Goal: Task Accomplishment & Management: Use online tool/utility

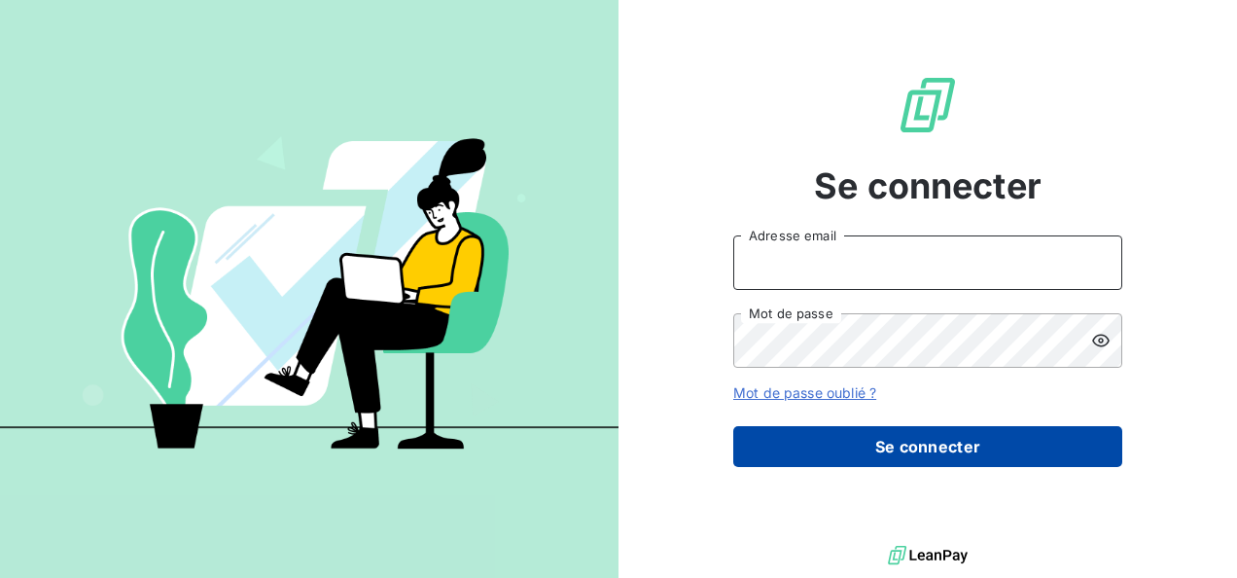
type input "[PERSON_NAME][EMAIL_ADDRESS][PERSON_NAME][DOMAIN_NAME]"
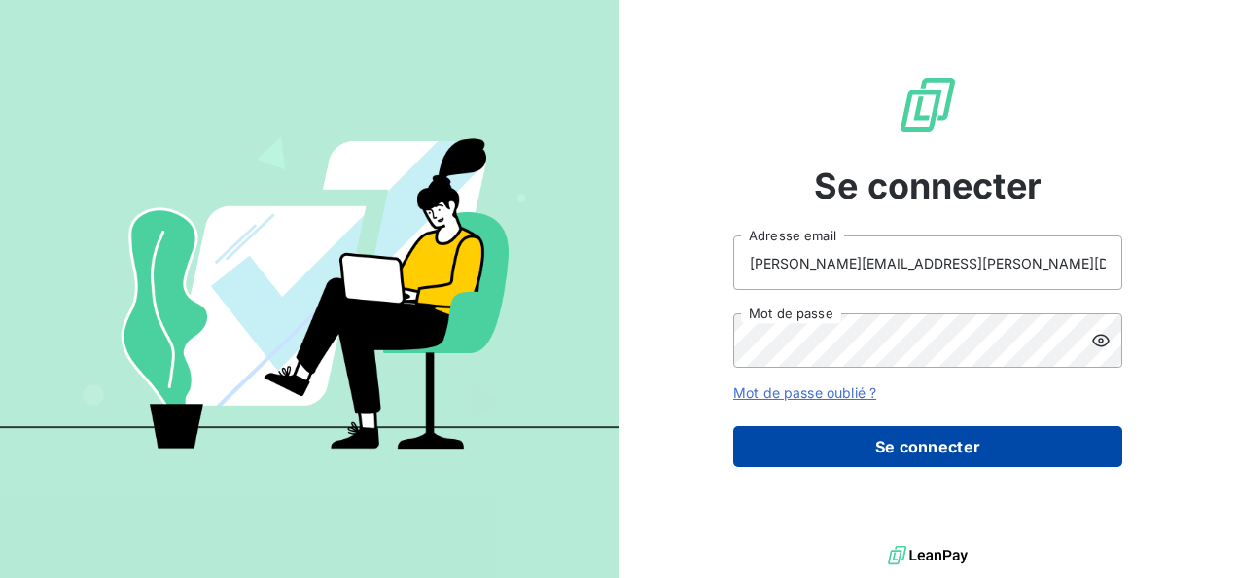
click at [1008, 460] on button "Se connecter" at bounding box center [927, 446] width 389 height 41
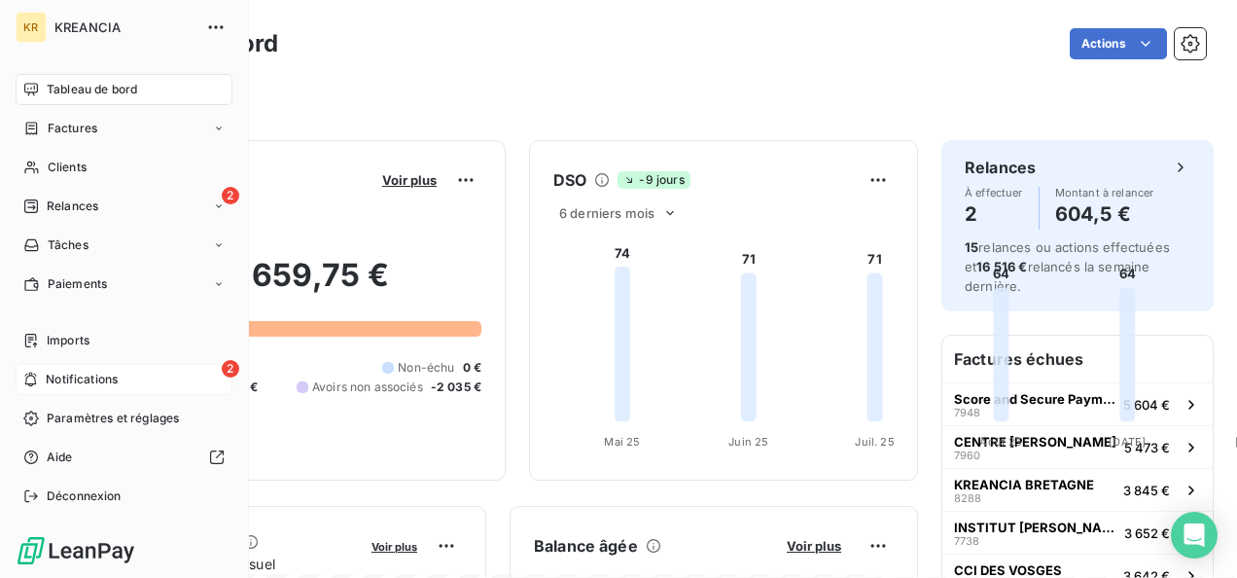
click at [82, 371] on span "Notifications" at bounding box center [82, 379] width 72 height 18
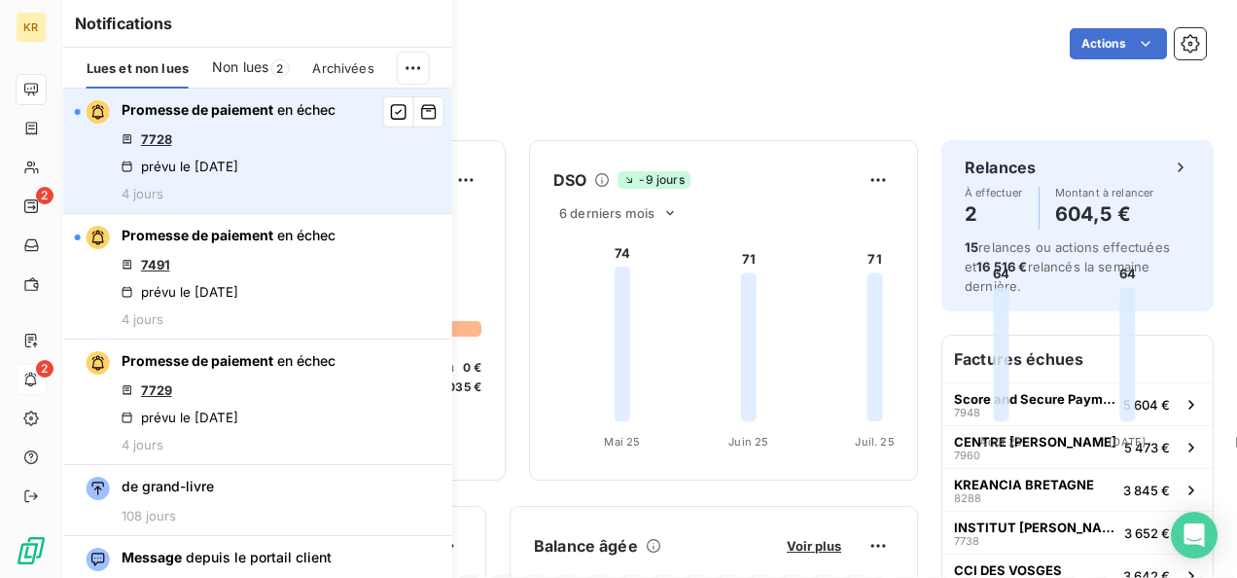
click at [156, 136] on link "7728" at bounding box center [156, 139] width 31 height 16
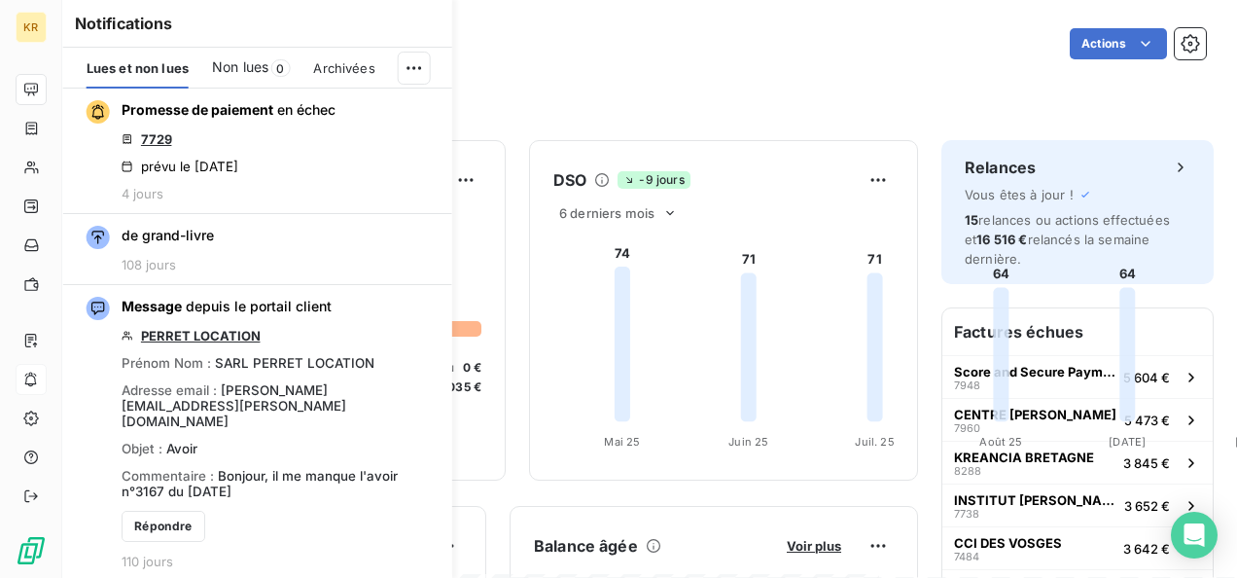
click at [481, 237] on div "64 659,75 € 0 Échu 70 944 € Non-échu 0 € Crédit divers -4 249 € Avoirs non asso…" at bounding box center [295, 325] width 371 height 261
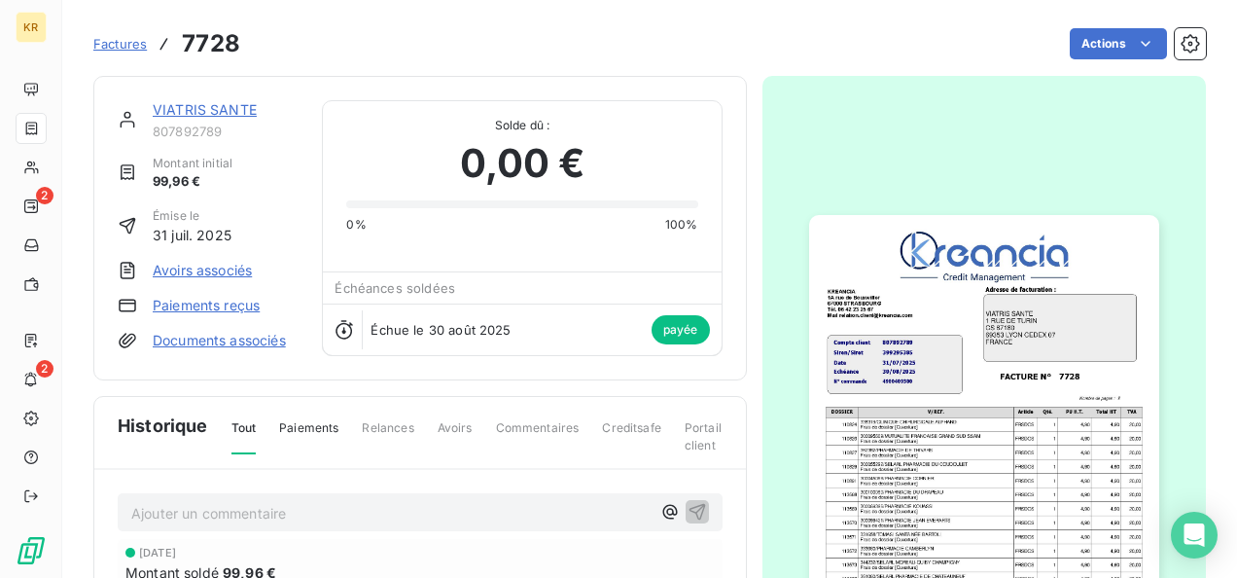
click at [199, 103] on link "VIATRIS SANTE" at bounding box center [205, 109] width 104 height 17
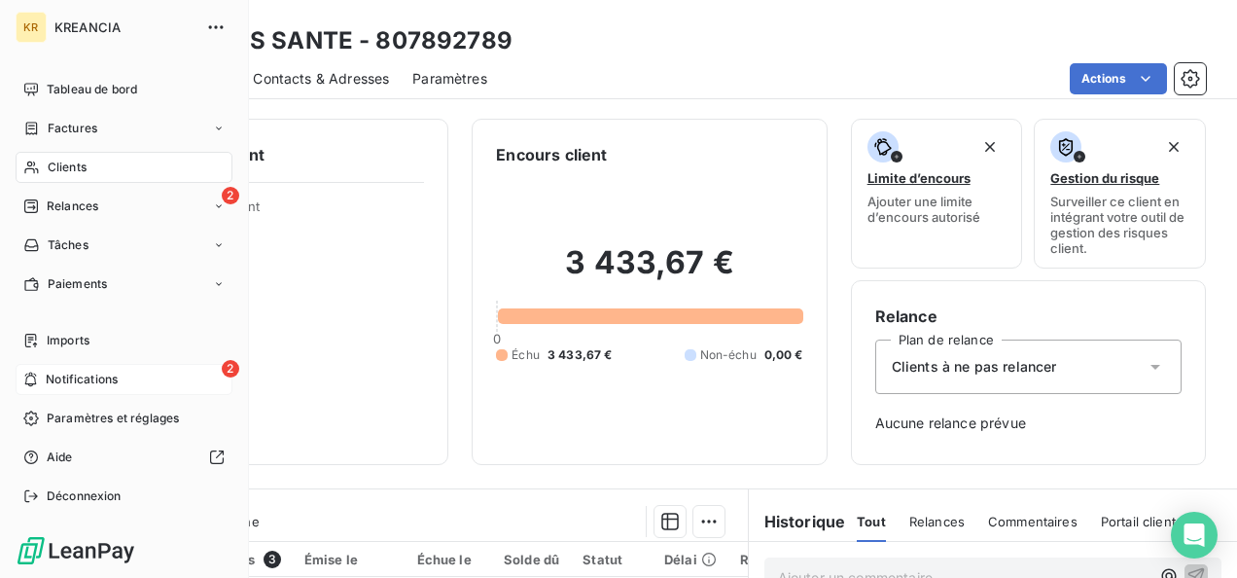
click at [66, 374] on span "Notifications" at bounding box center [82, 379] width 72 height 18
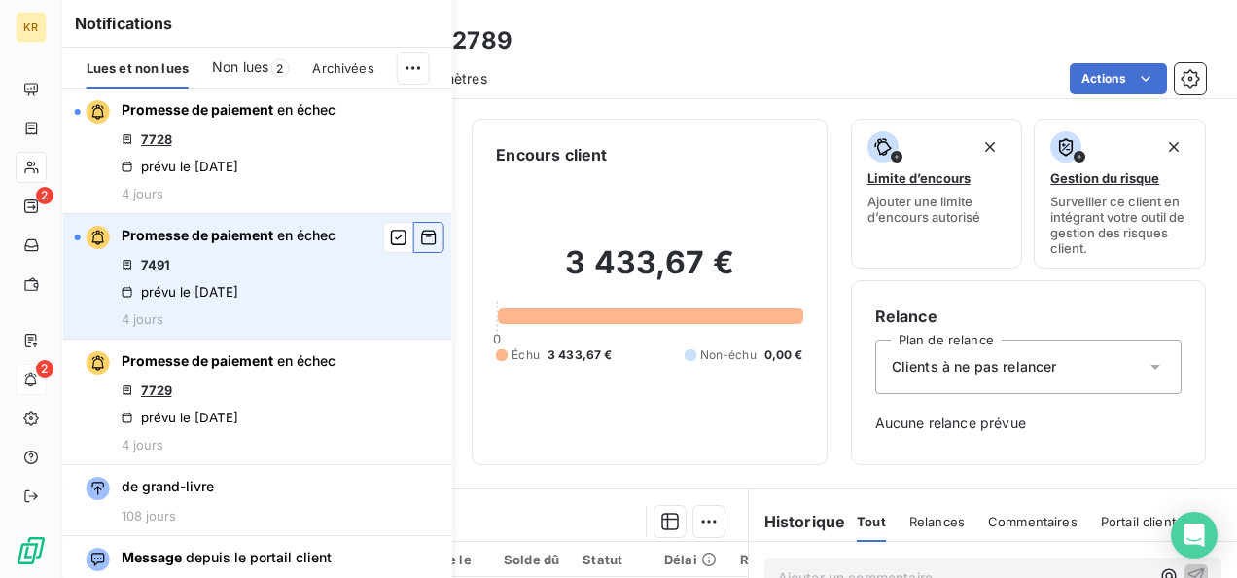
click at [420, 237] on icon "button" at bounding box center [429, 237] width 18 height 19
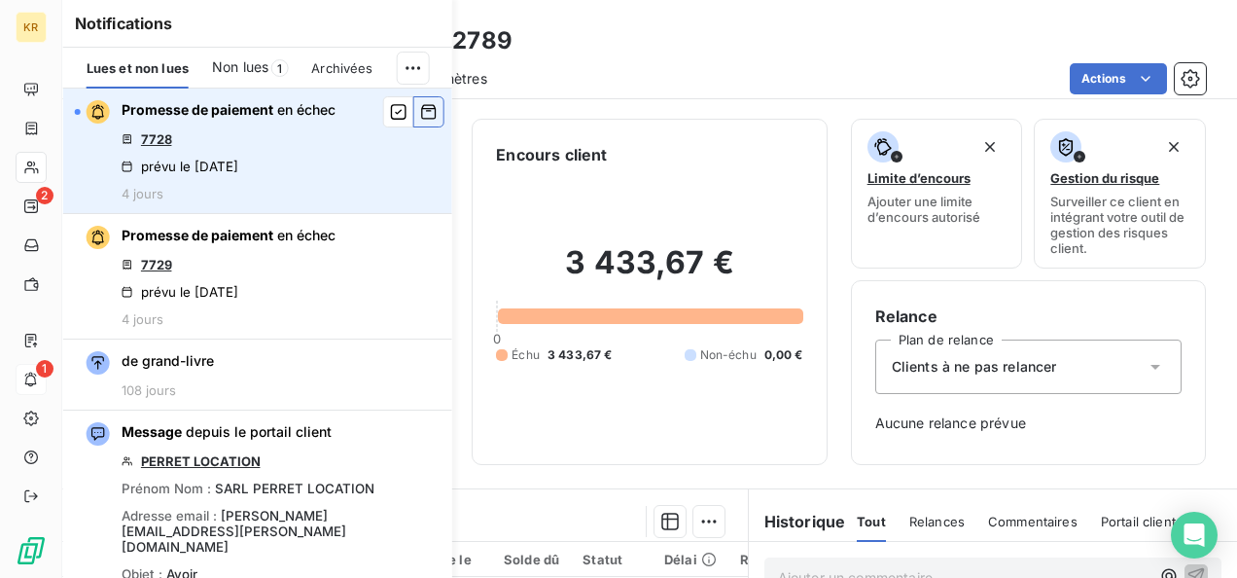
click at [420, 116] on icon "button" at bounding box center [429, 111] width 18 height 19
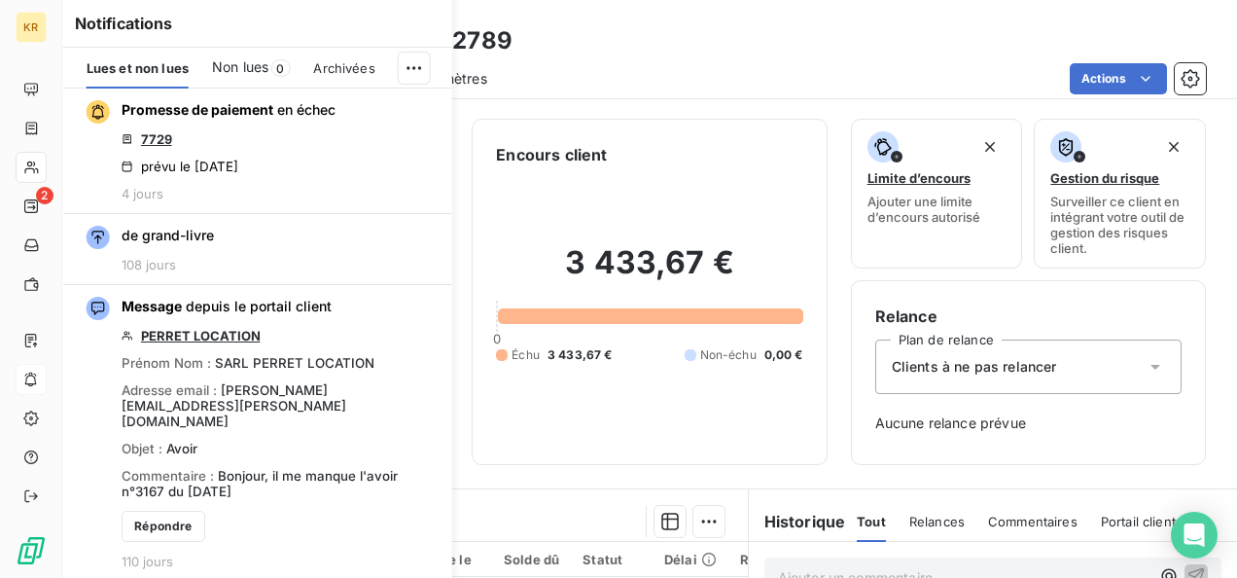
click at [48, 198] on div "Notifications Lues et non lues Non lues 0 Archivées Promesse de paiement en éch…" at bounding box center [238, 289] width 389 height 578
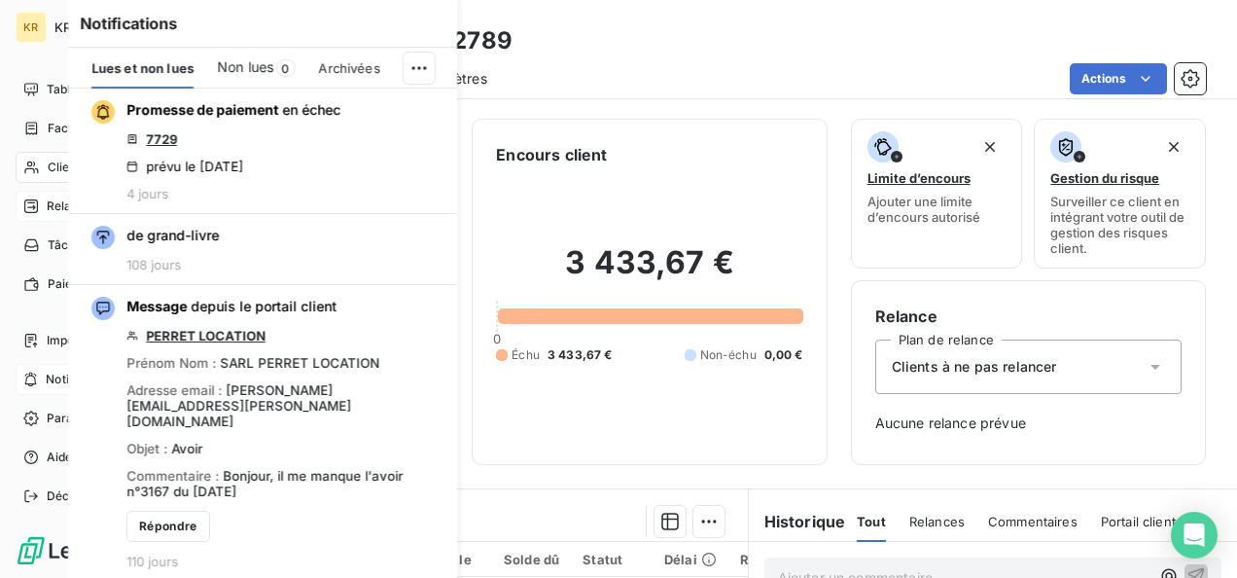
click at [28, 209] on icon at bounding box center [31, 206] width 16 height 16
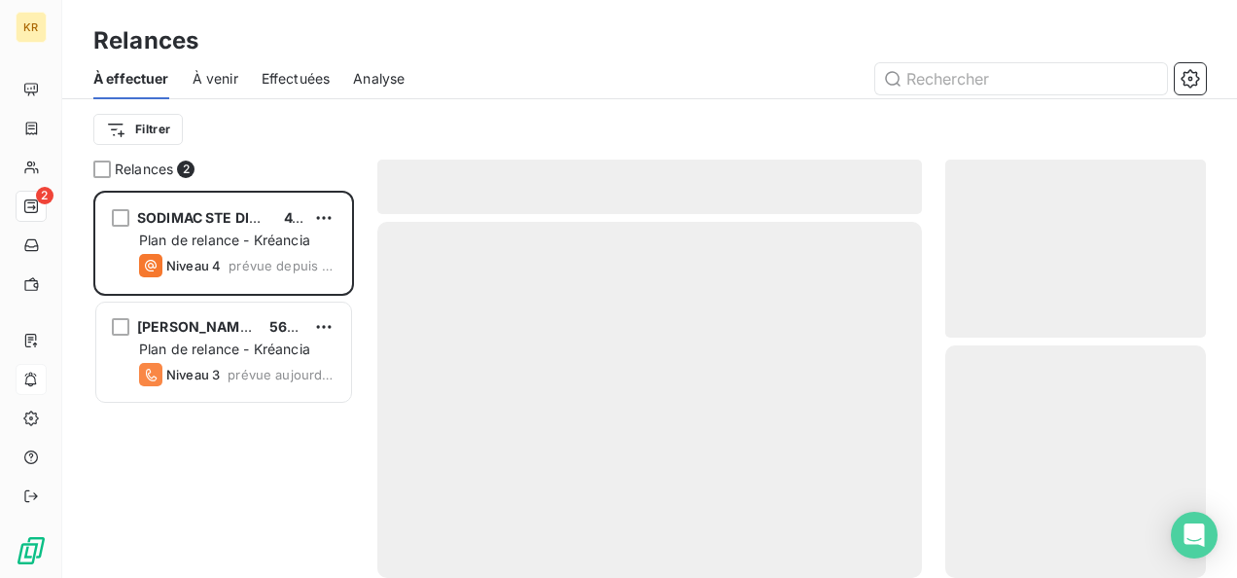
scroll to position [371, 245]
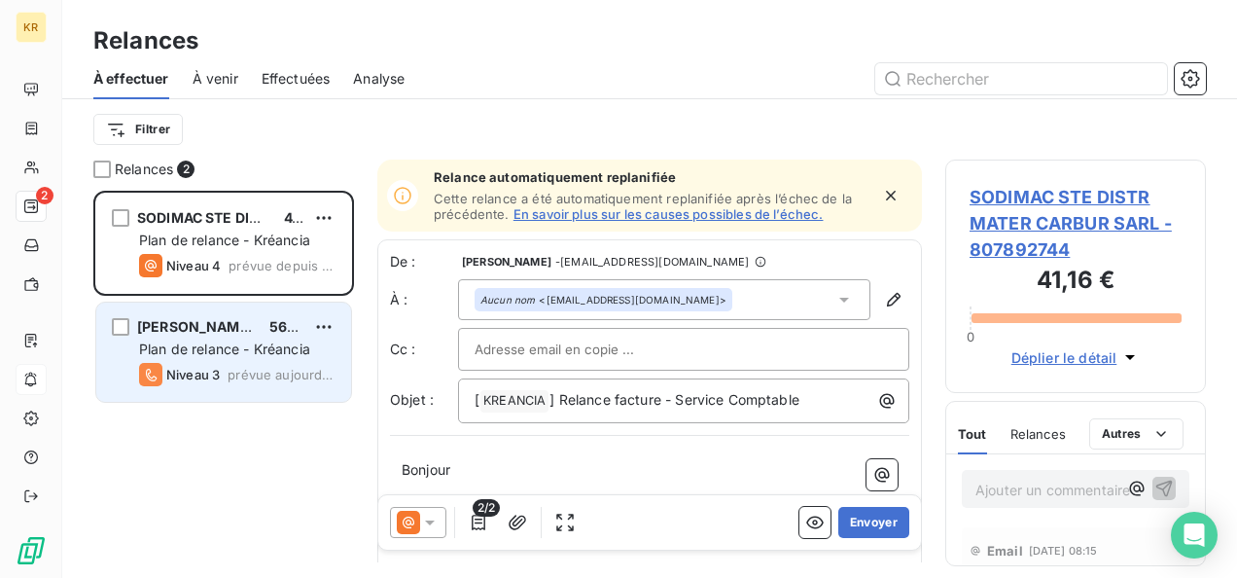
click at [210, 330] on span "[PERSON_NAME] MEDICAL SA" at bounding box center [239, 326] width 205 height 17
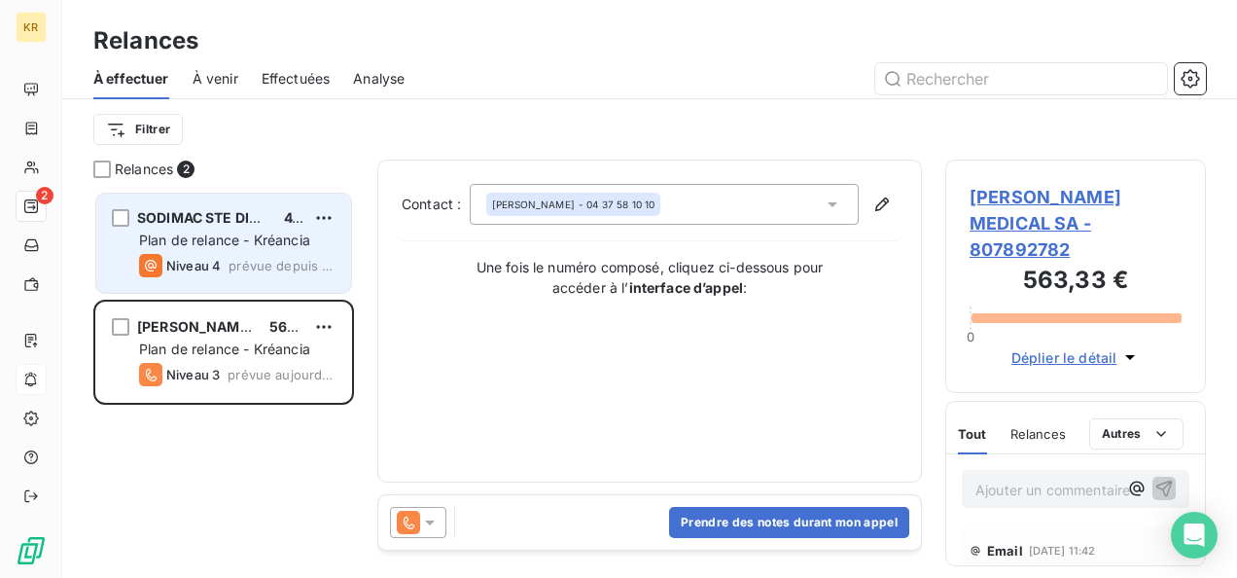
click at [273, 233] on span "Plan de relance - Kréancia" at bounding box center [224, 239] width 171 height 17
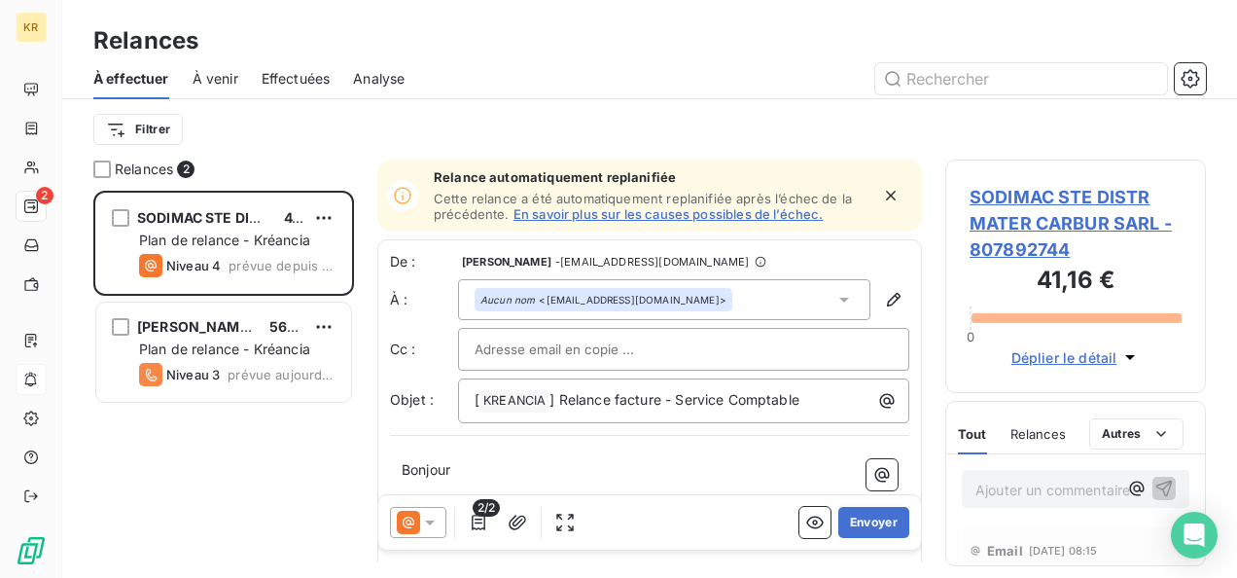
scroll to position [249, 0]
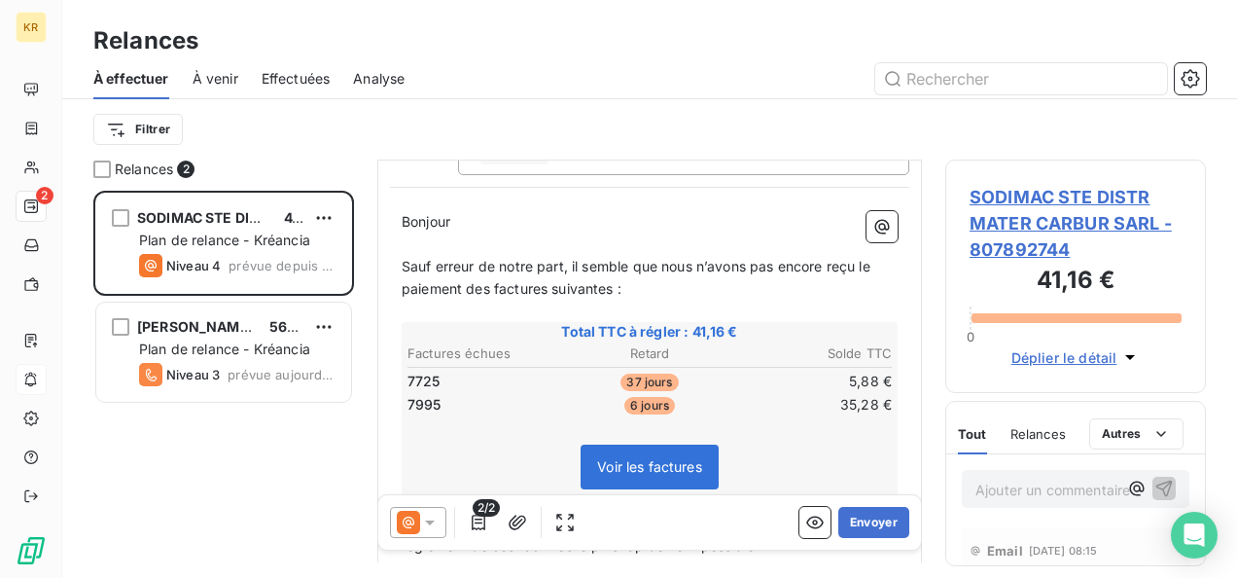
click at [436, 519] on icon at bounding box center [429, 521] width 19 height 19
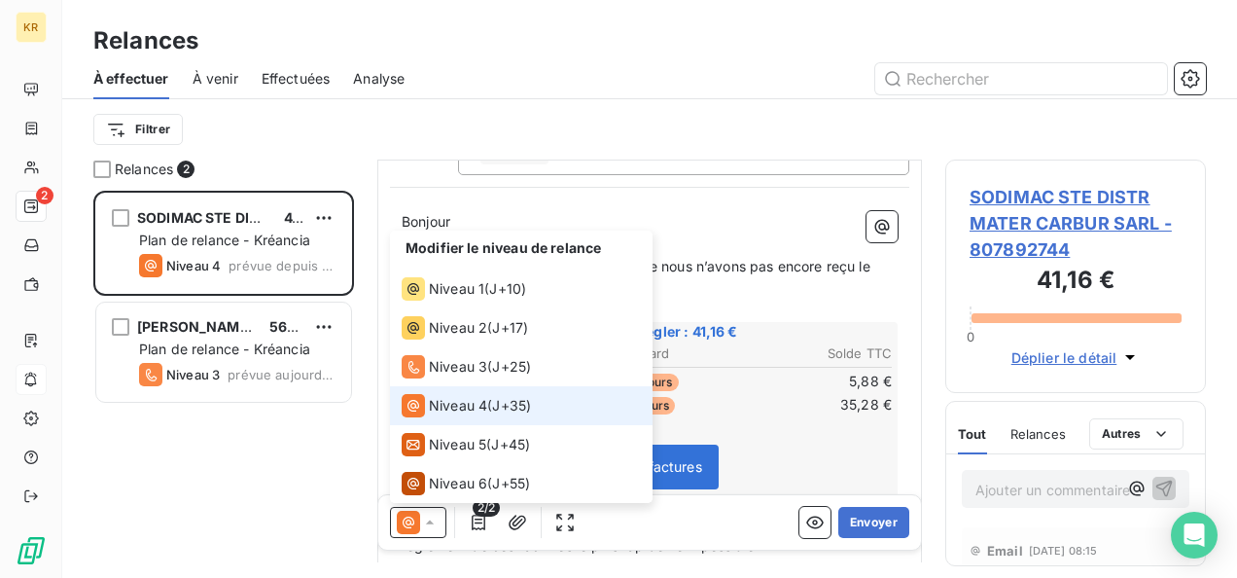
click at [498, 404] on span "J+35 )" at bounding box center [511, 405] width 39 height 19
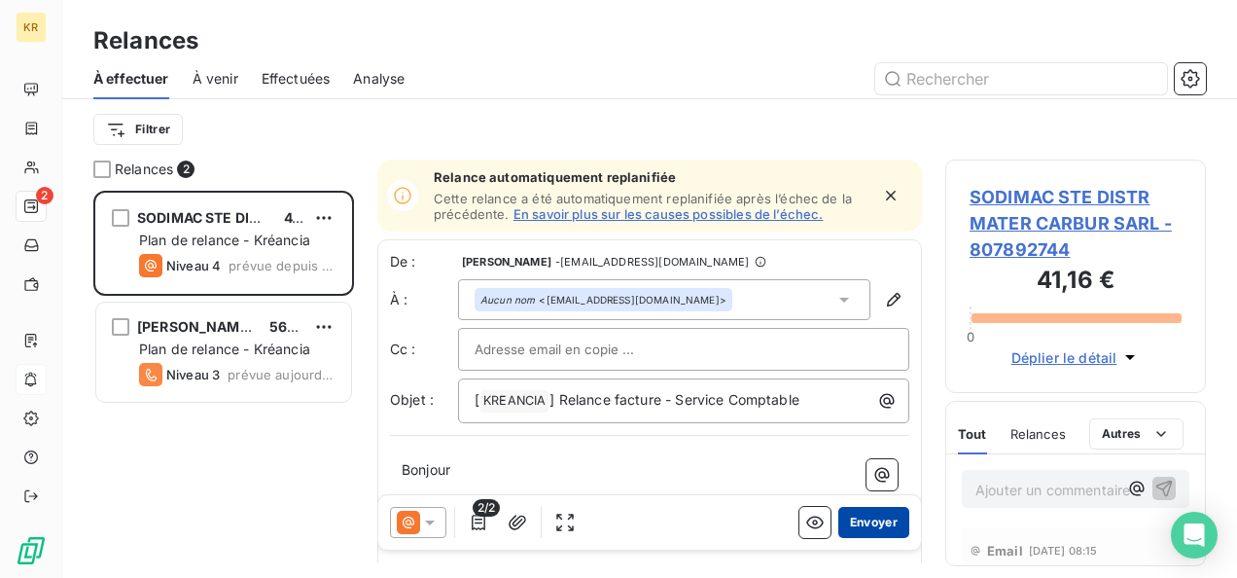
click at [857, 523] on button "Envoyer" at bounding box center [873, 522] width 71 height 31
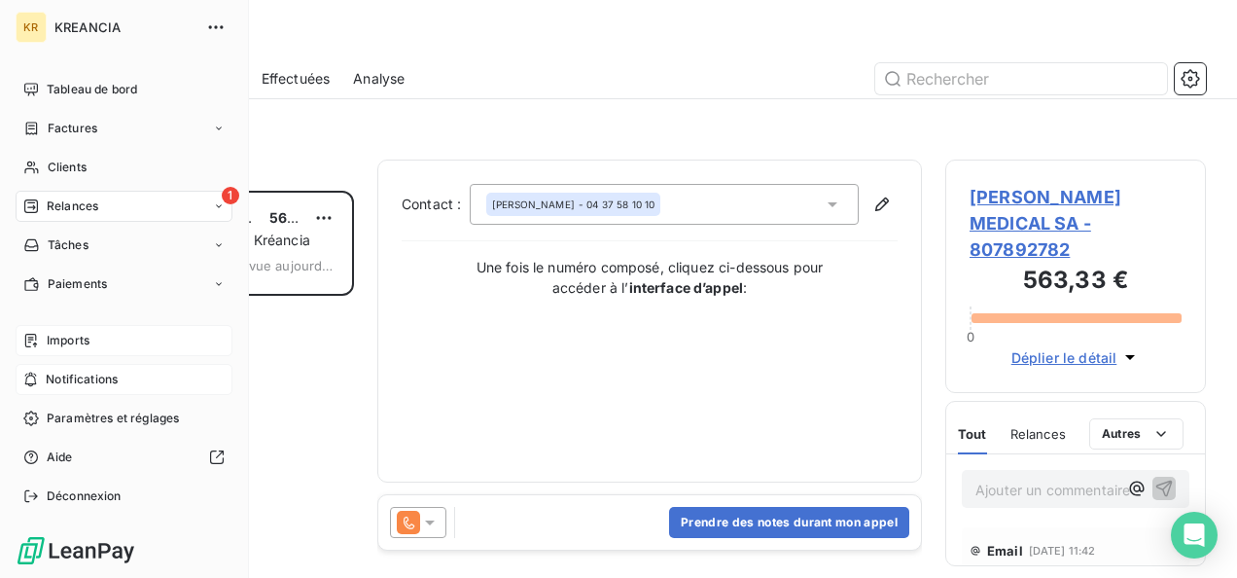
click at [66, 342] on span "Imports" at bounding box center [68, 341] width 43 height 18
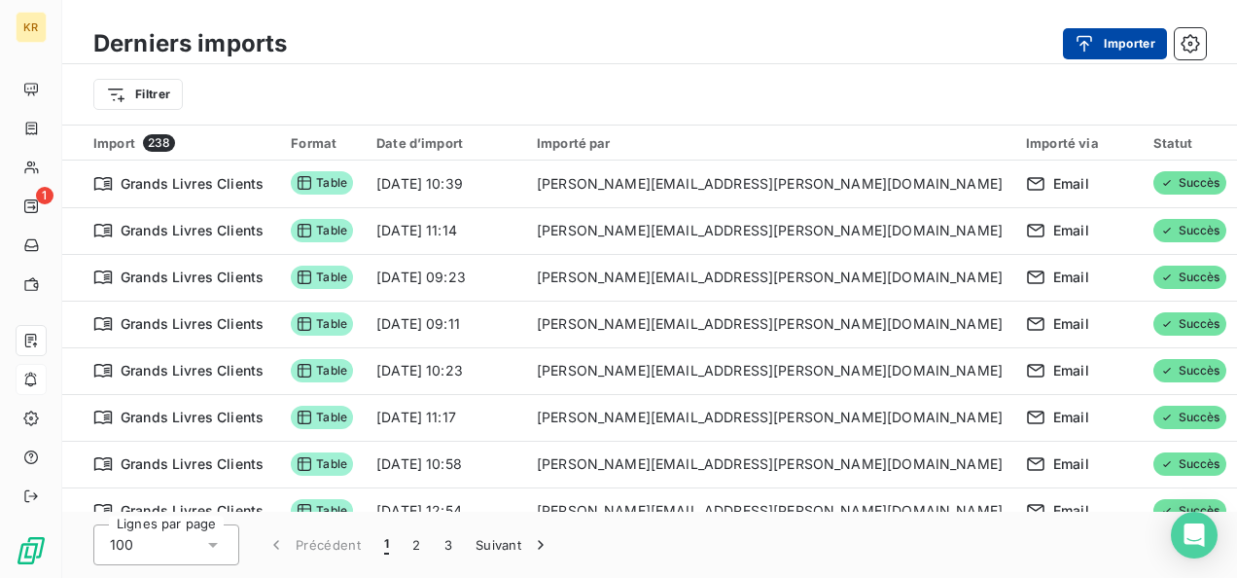
click at [1102, 38] on div "button" at bounding box center [1088, 43] width 29 height 19
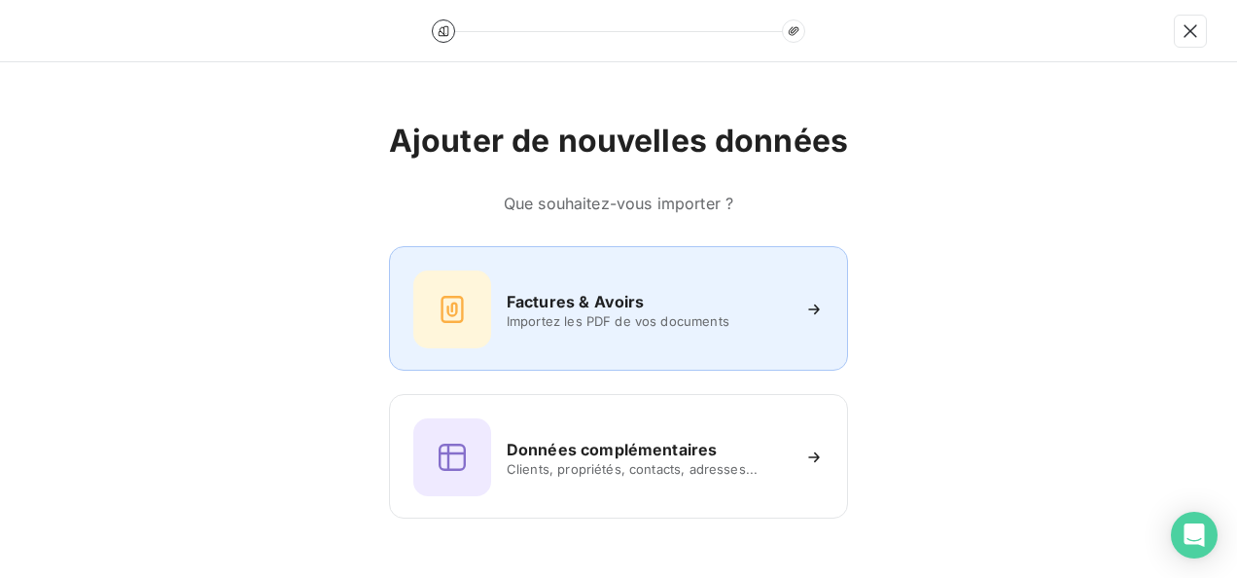
click at [720, 336] on div "Factures & Avoirs Importez les PDF de vos documents" at bounding box center [618, 309] width 410 height 78
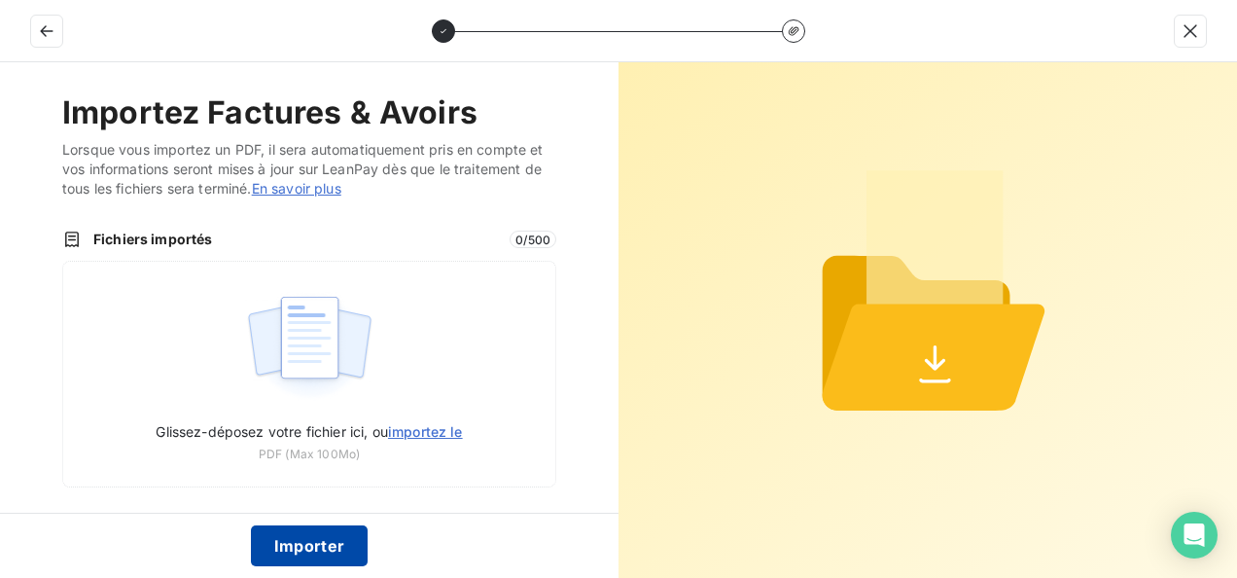
click at [317, 550] on button "Importer" at bounding box center [310, 545] width 118 height 41
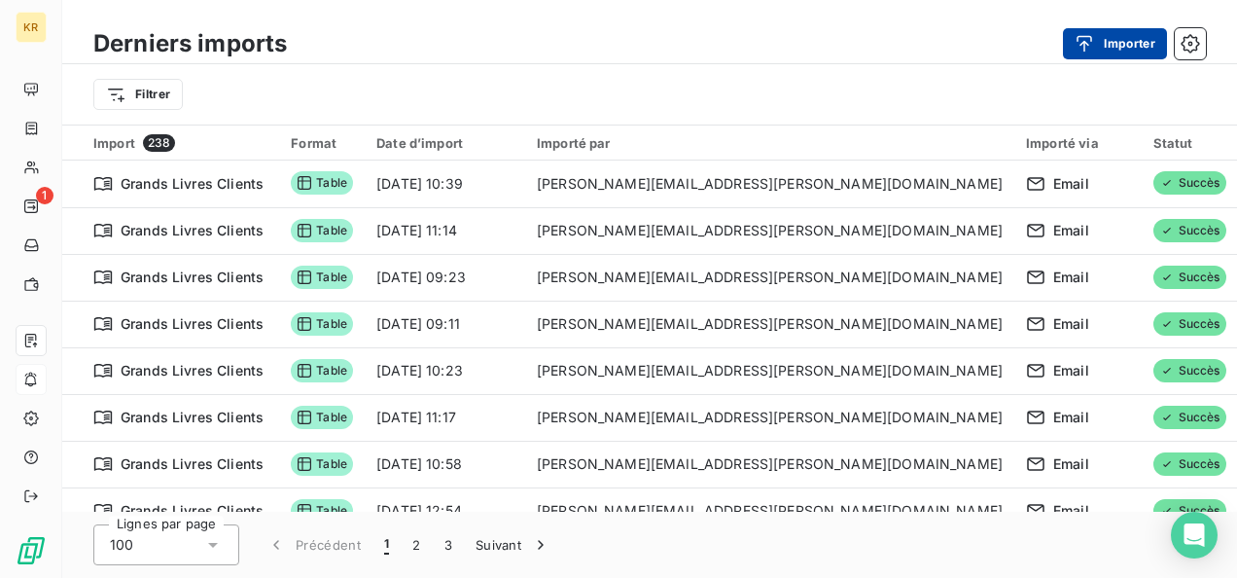
click at [1094, 29] on button "Importer" at bounding box center [1115, 43] width 104 height 31
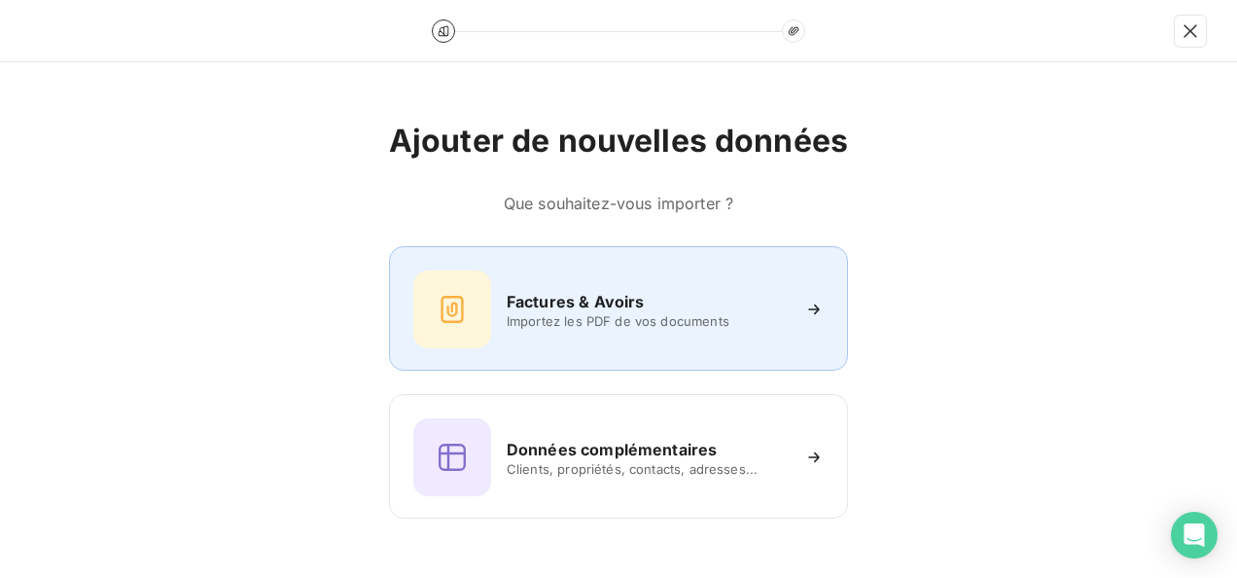
click at [604, 298] on h6 "Factures & Avoirs" at bounding box center [576, 301] width 138 height 23
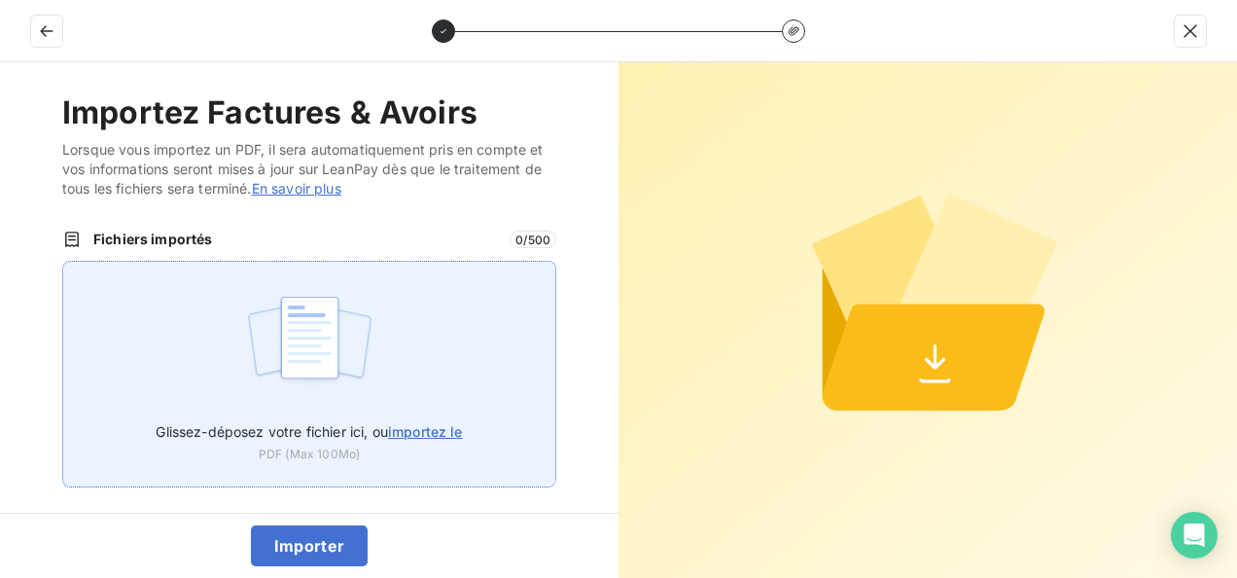
click at [403, 434] on span "importez le" at bounding box center [425, 431] width 75 height 17
click at [63, 262] on input "Glissez-déposez votre fichier ici, ou importez le" at bounding box center [62, 261] width 1 height 1
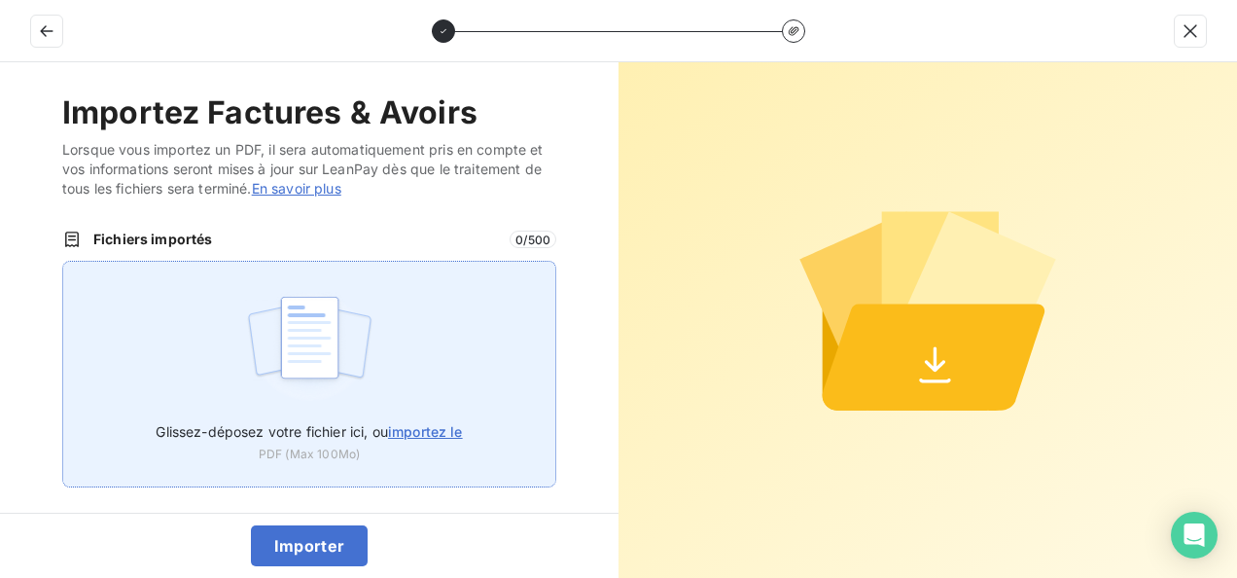
type input "C:\fakepath\FACTURE-LEANPAYOCT-6.PDF"
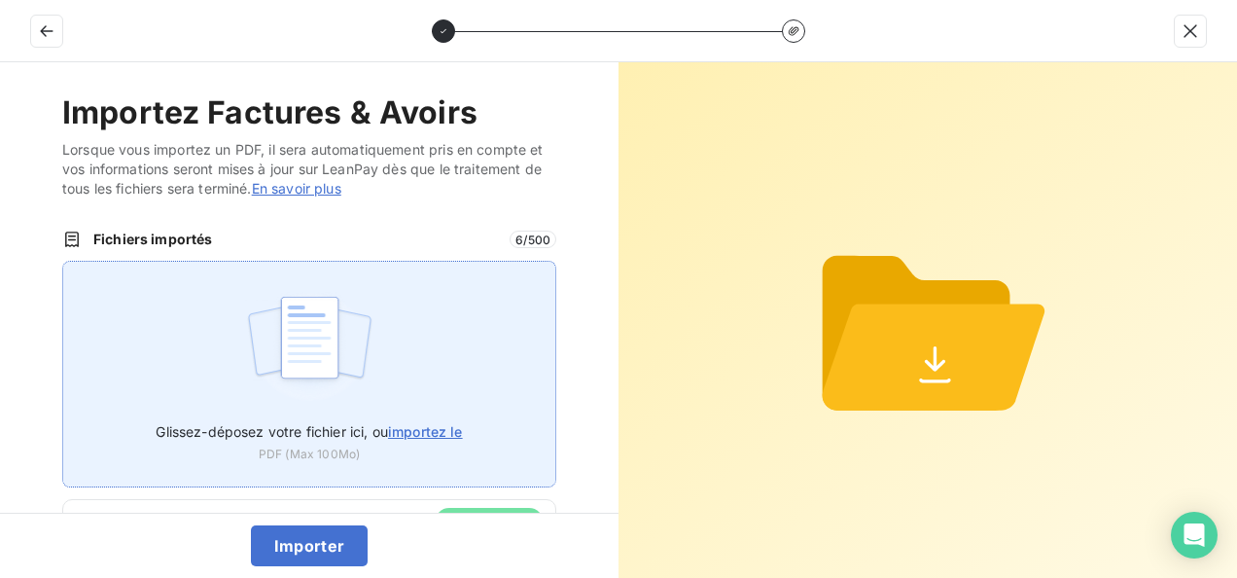
scroll to position [63, 0]
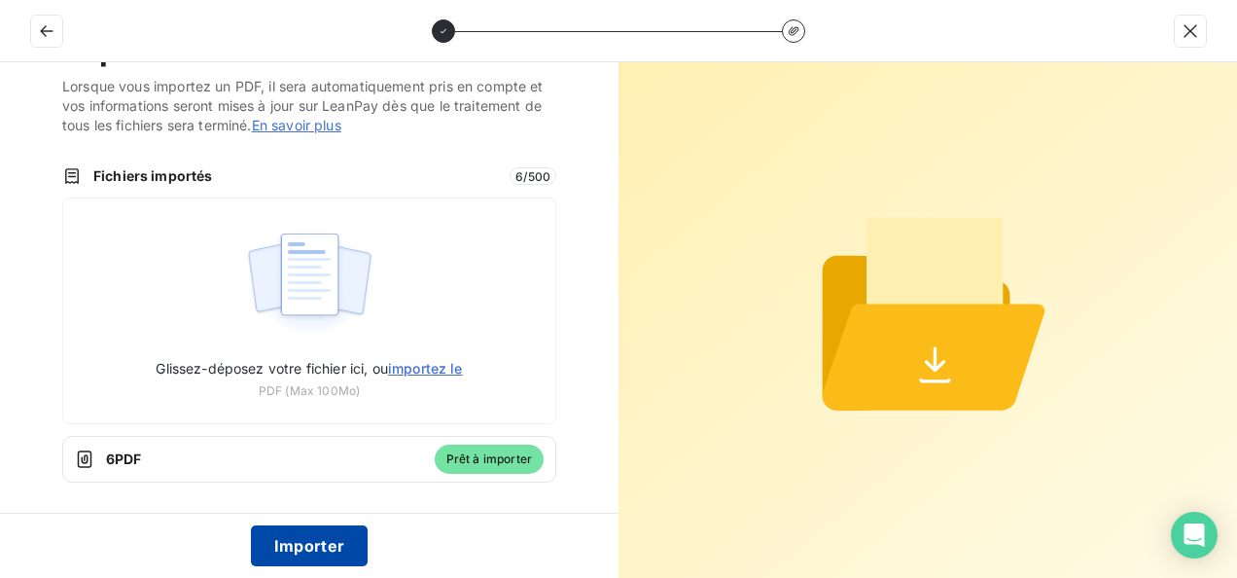
click at [330, 552] on button "Importer" at bounding box center [310, 545] width 118 height 41
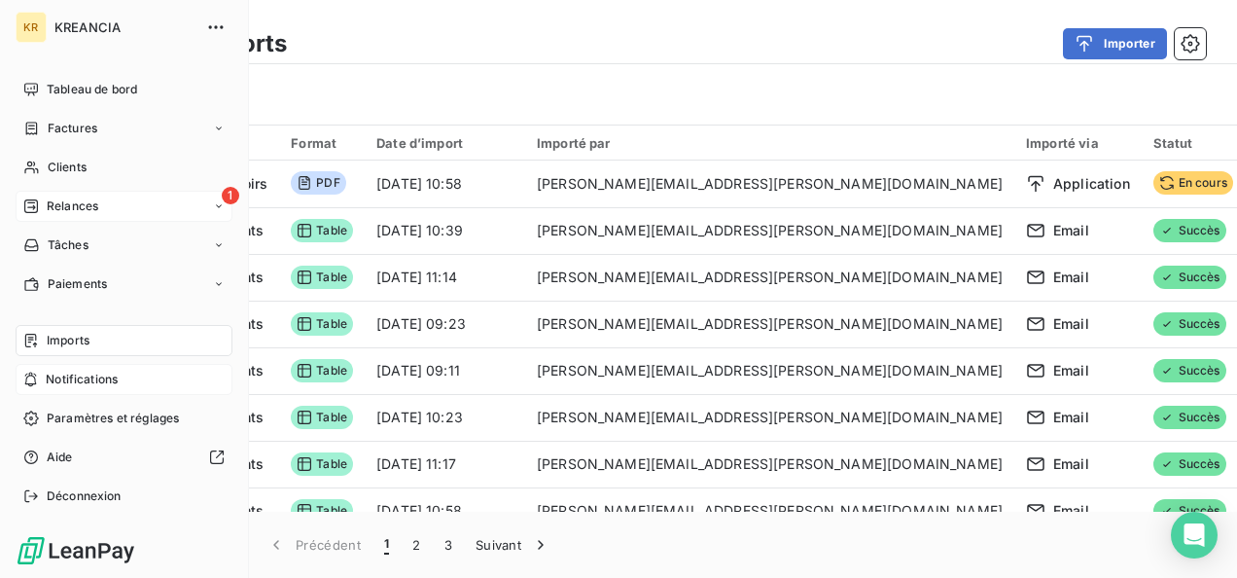
click at [47, 205] on span "Relances" at bounding box center [73, 206] width 52 height 18
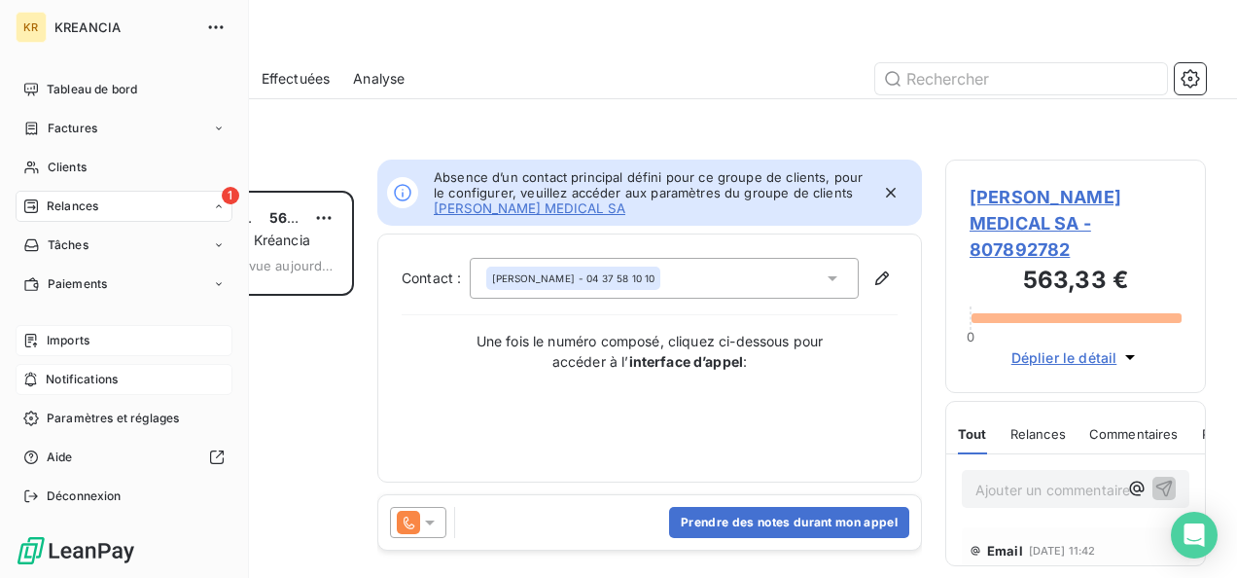
scroll to position [16, 16]
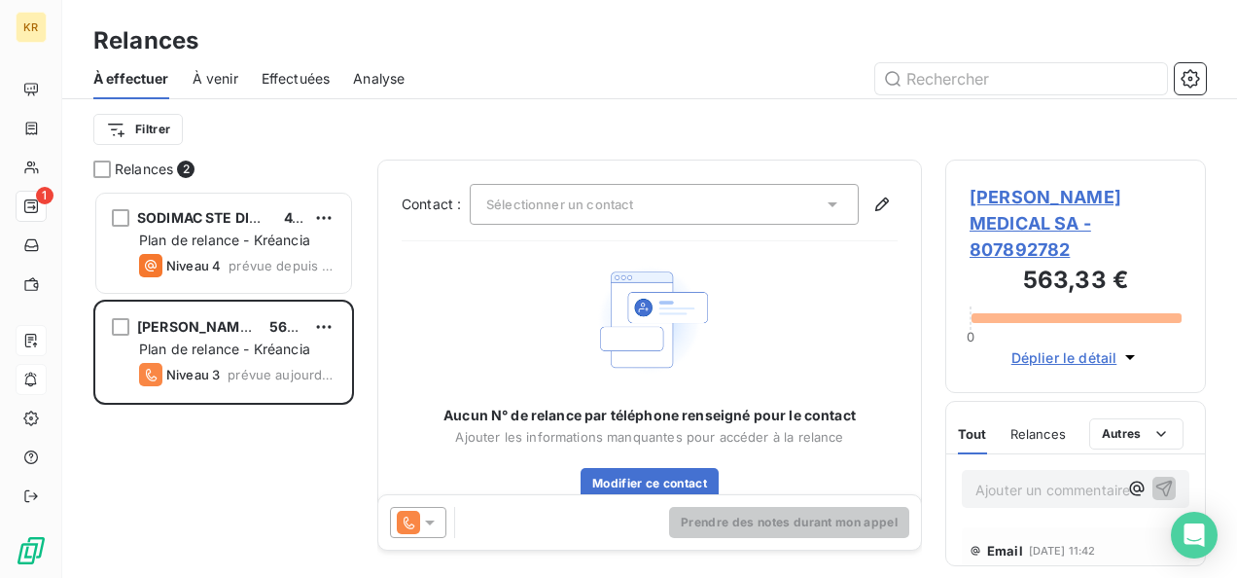
click at [1056, 200] on span "[PERSON_NAME] MEDICAL SA - 807892782" at bounding box center [1075, 223] width 212 height 79
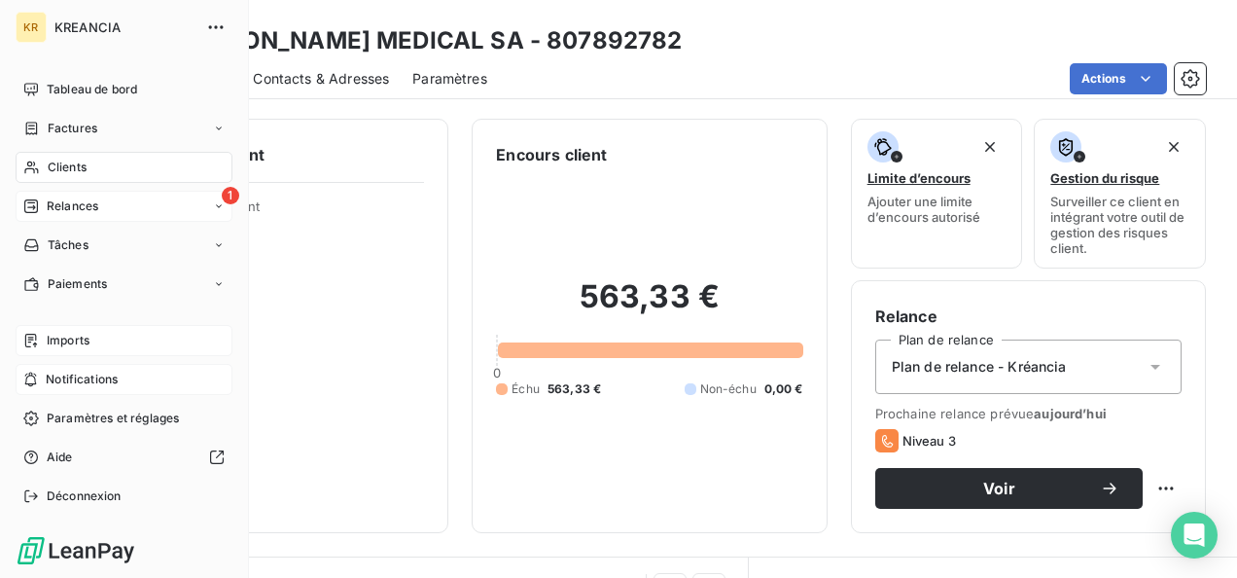
click at [35, 211] on icon at bounding box center [31, 206] width 16 height 16
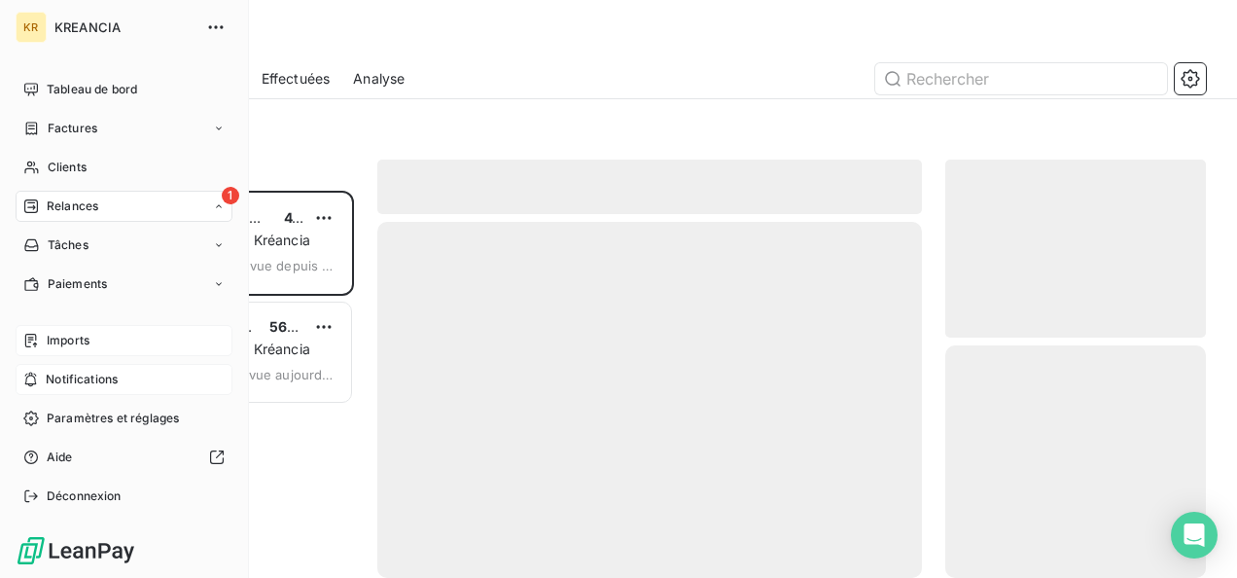
scroll to position [371, 245]
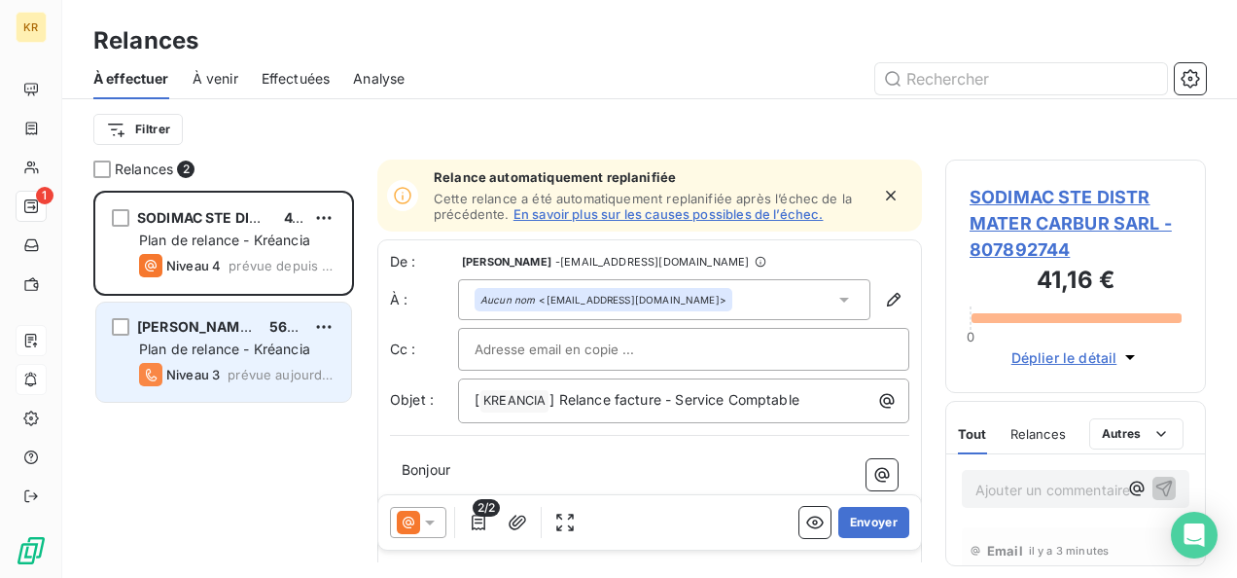
click at [274, 346] on span "Plan de relance - Kréancia" at bounding box center [224, 348] width 171 height 17
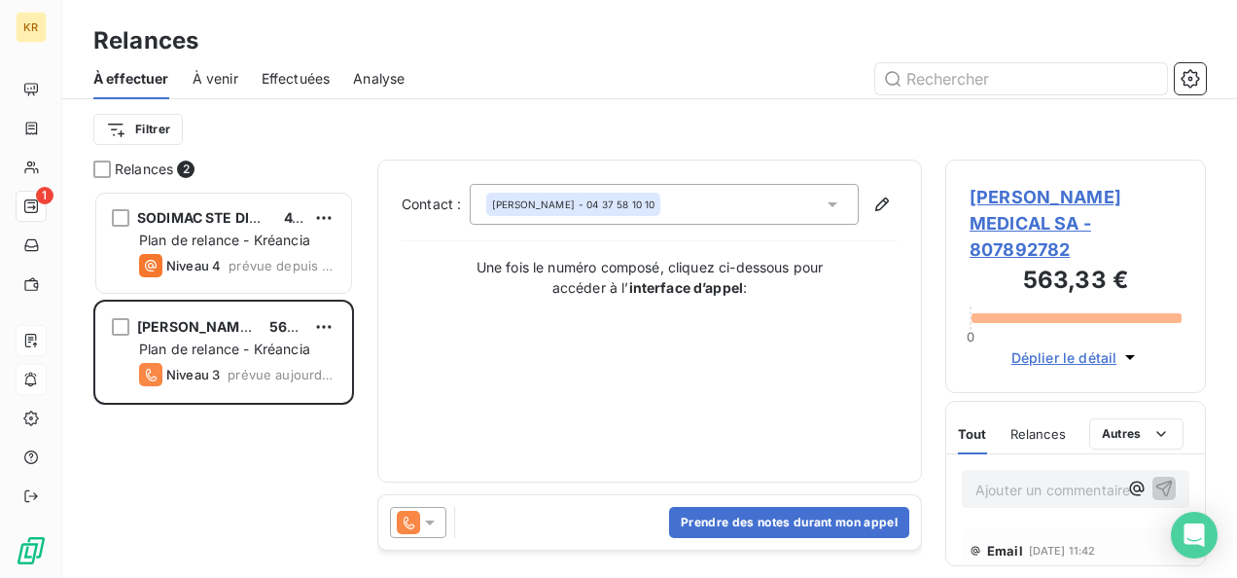
click at [421, 531] on icon at bounding box center [429, 521] width 19 height 19
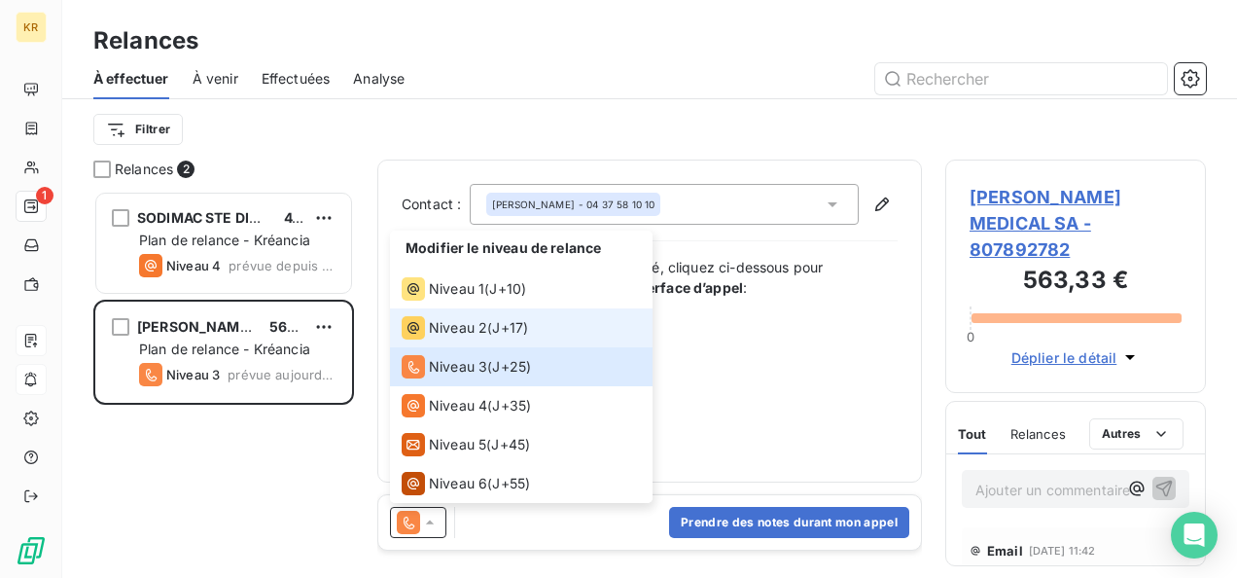
click at [470, 334] on span "Niveau 2" at bounding box center [458, 327] width 58 height 19
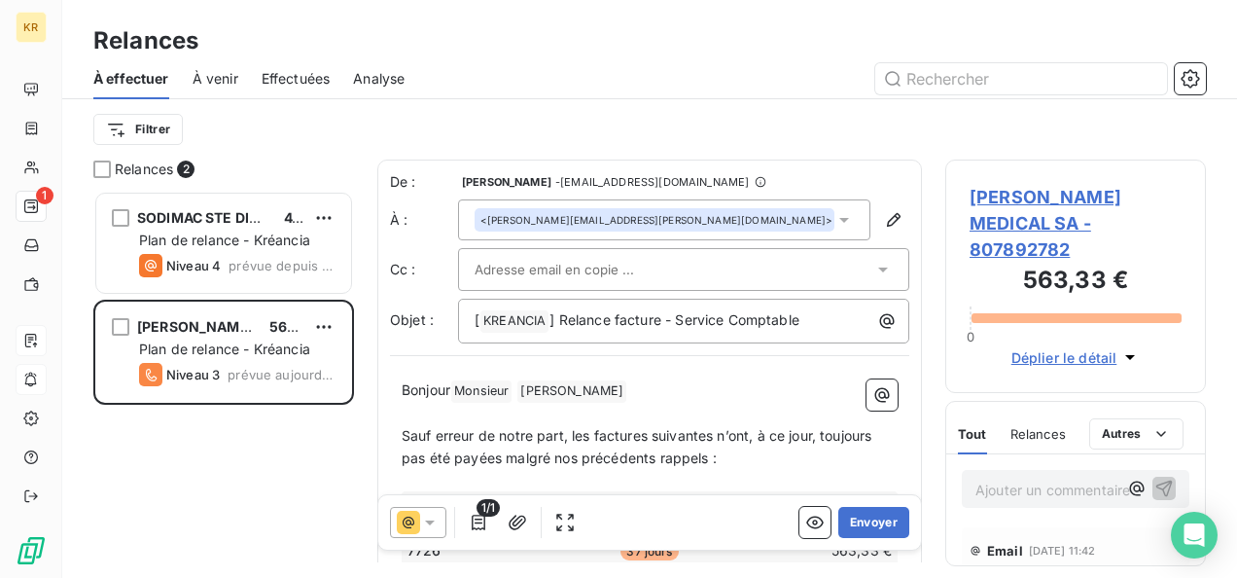
click at [859, 285] on div at bounding box center [683, 269] width 451 height 43
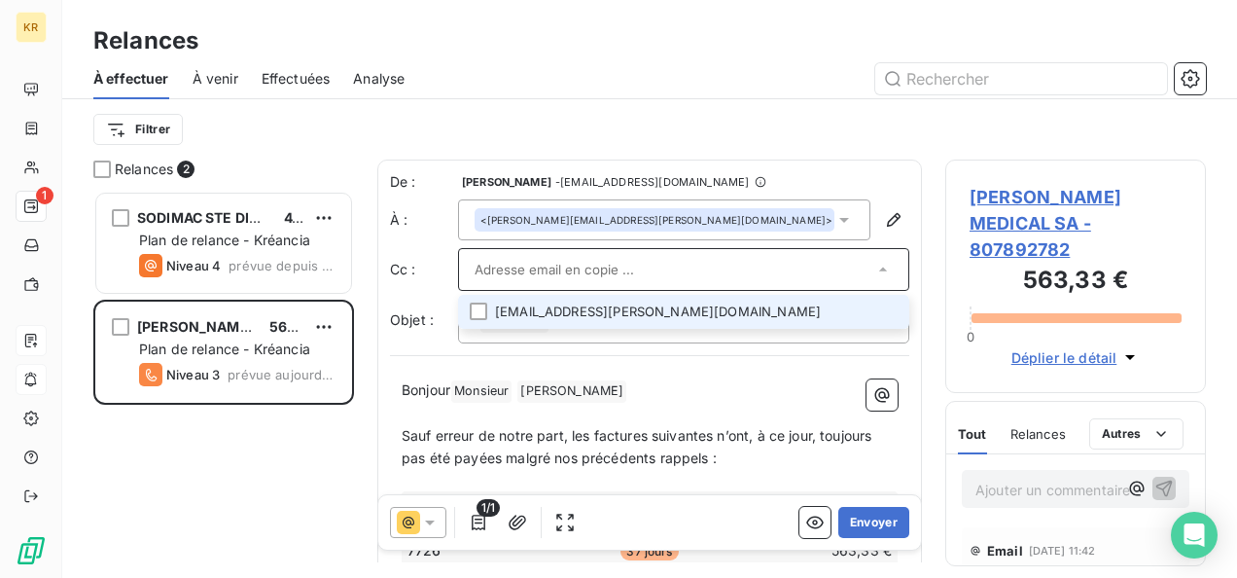
click at [668, 305] on li "[EMAIL_ADDRESS][PERSON_NAME][DOMAIN_NAME]" at bounding box center [683, 312] width 451 height 34
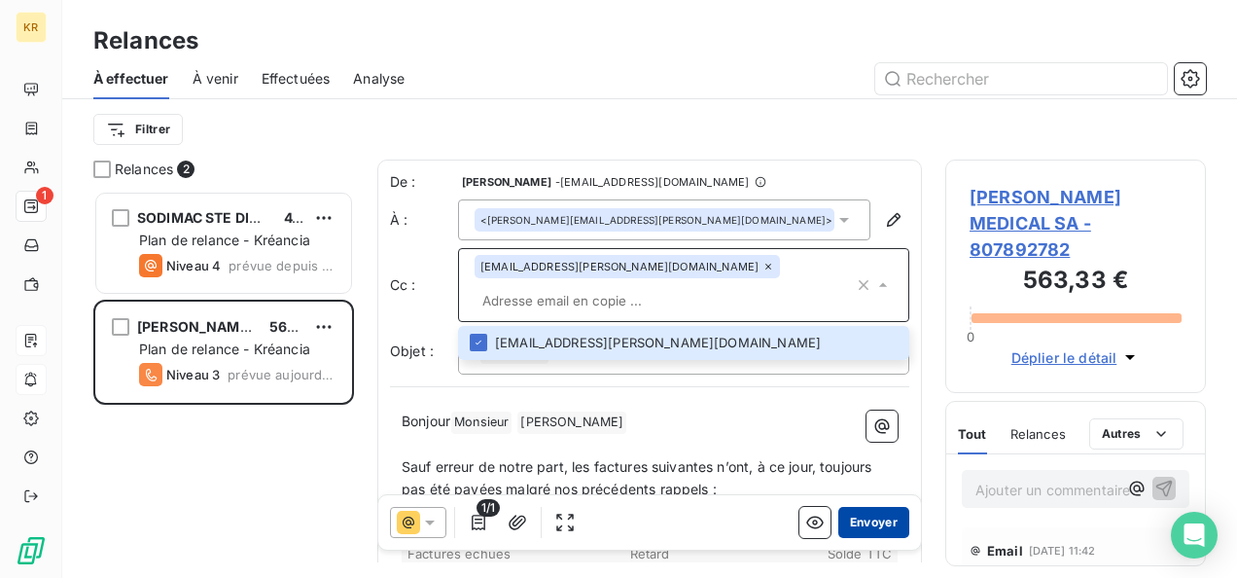
click at [866, 529] on button "Envoyer" at bounding box center [873, 522] width 71 height 31
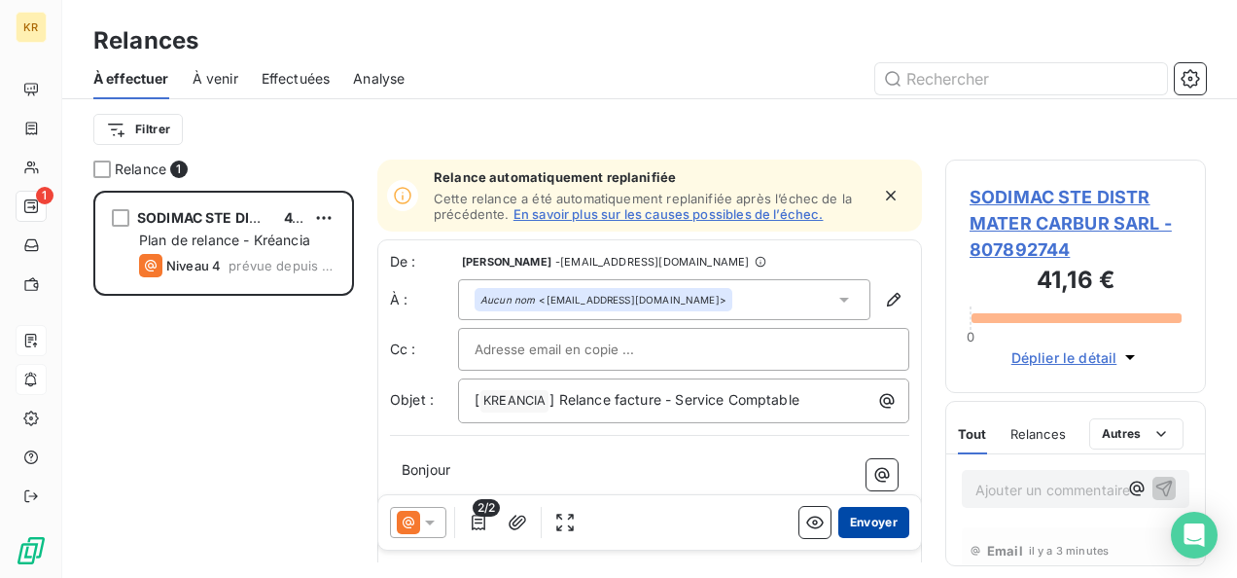
click at [856, 513] on button "Envoyer" at bounding box center [873, 522] width 71 height 31
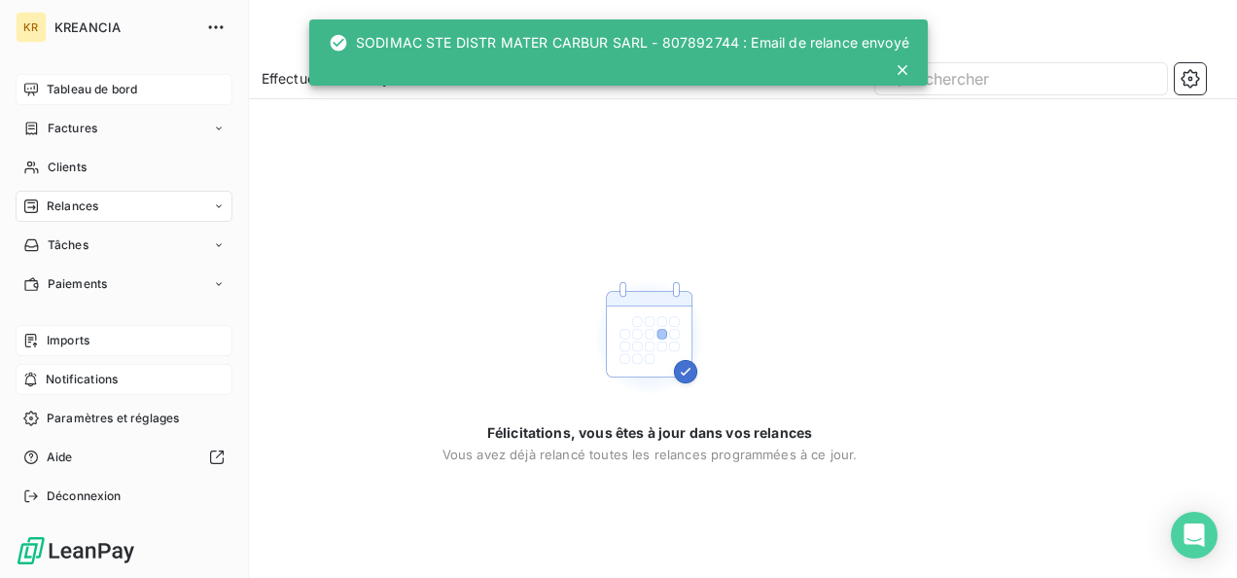
click at [38, 81] on div "Tableau de bord" at bounding box center [124, 89] width 217 height 31
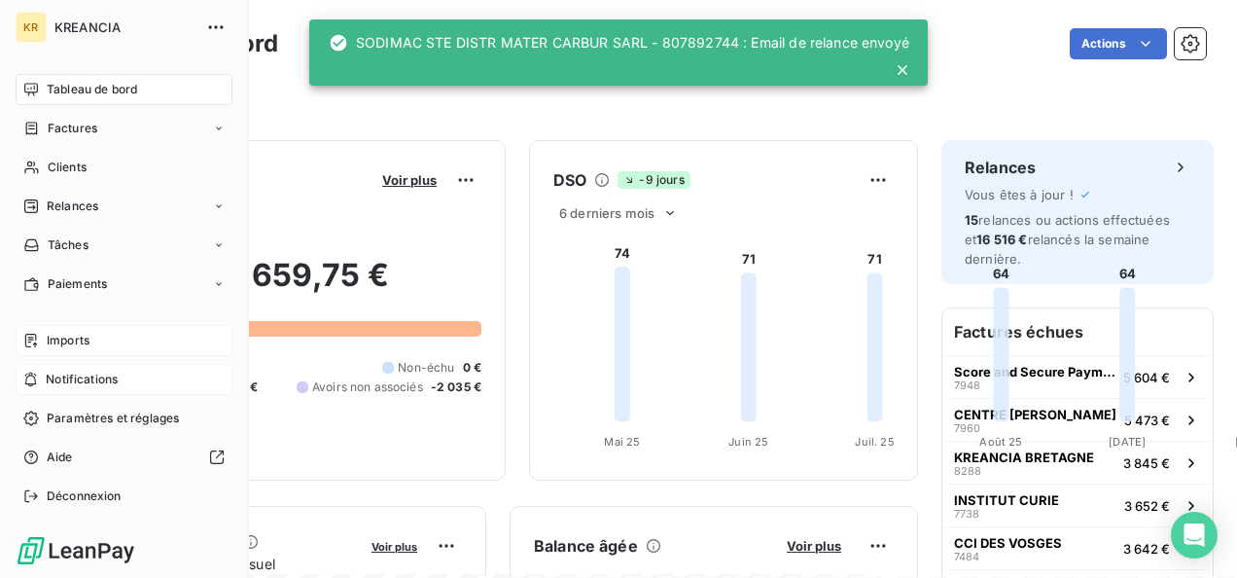
click at [68, 88] on span "Tableau de bord" at bounding box center [92, 90] width 90 height 18
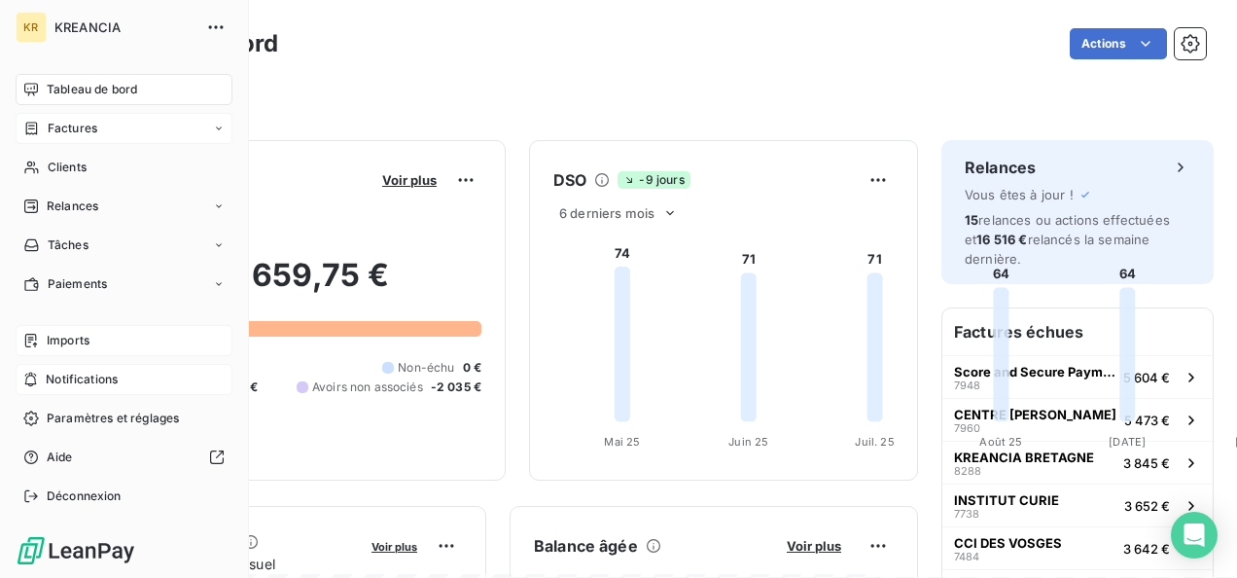
click at [54, 134] on span "Factures" at bounding box center [73, 129] width 50 height 18
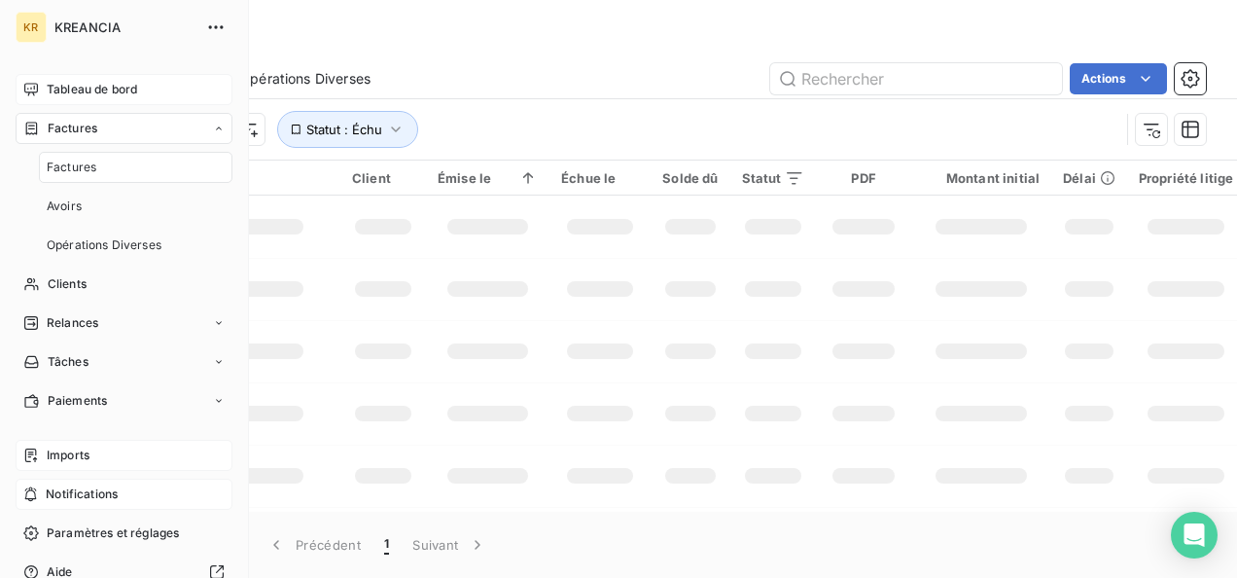
click at [74, 167] on span "Factures" at bounding box center [72, 167] width 50 height 18
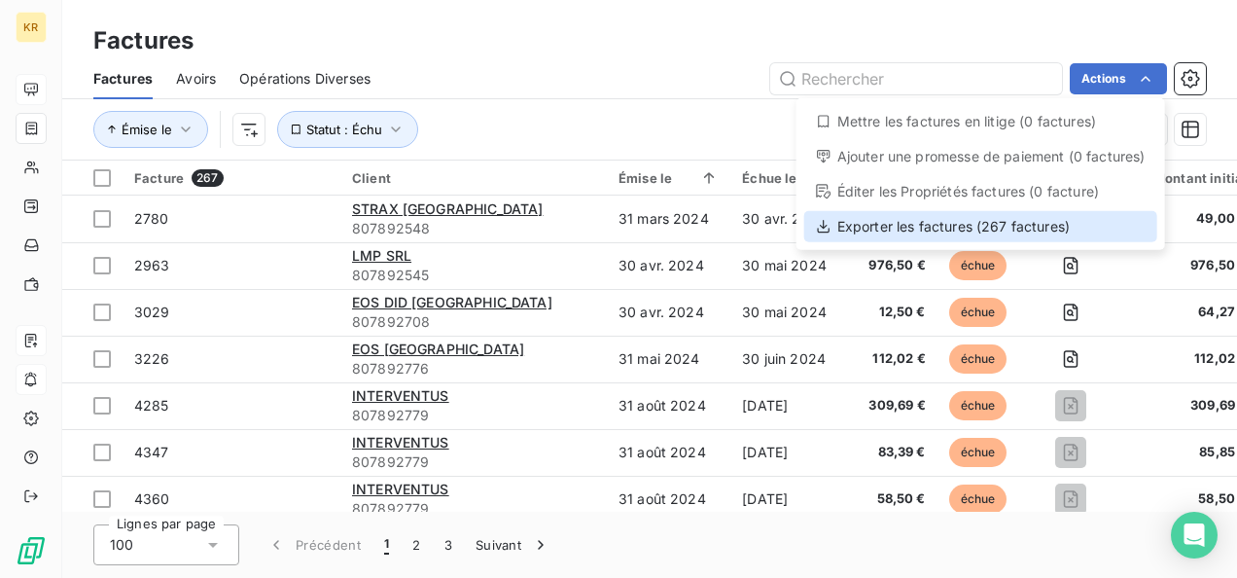
click at [1009, 228] on div "Exporter les factures (267 factures)" at bounding box center [980, 226] width 353 height 31
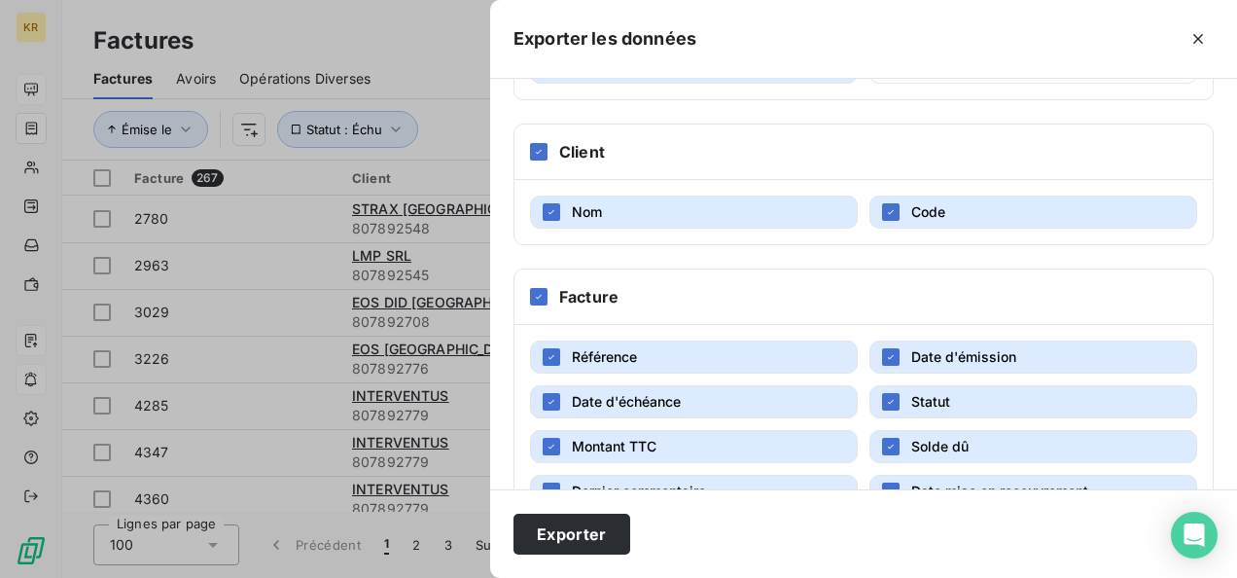
scroll to position [436, 0]
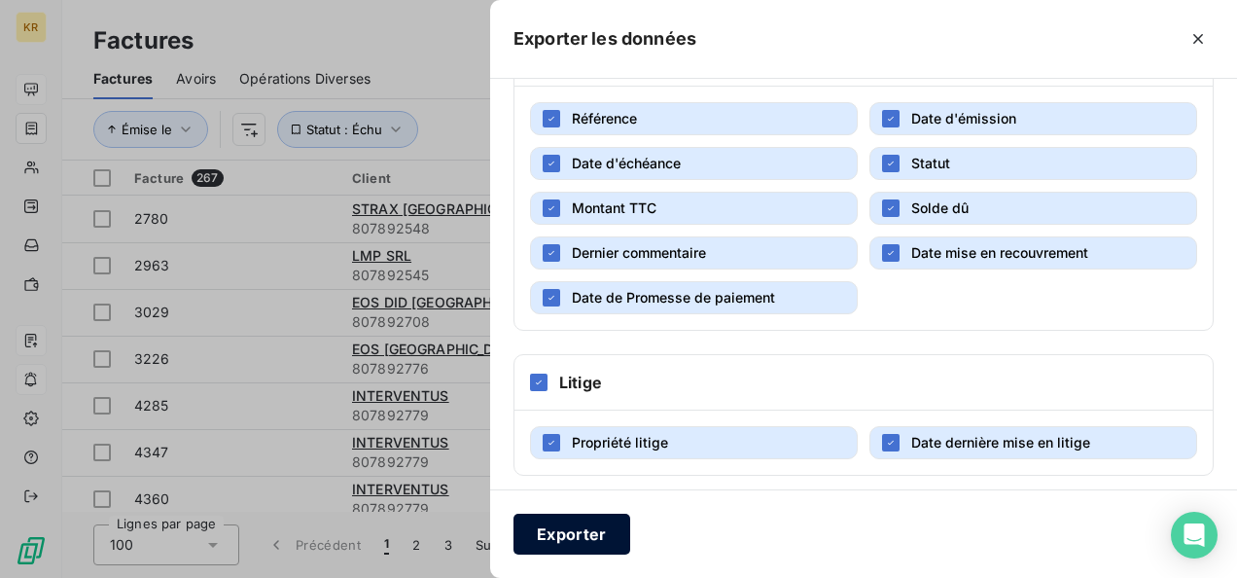
click at [587, 529] on button "Exporter" at bounding box center [571, 533] width 117 height 41
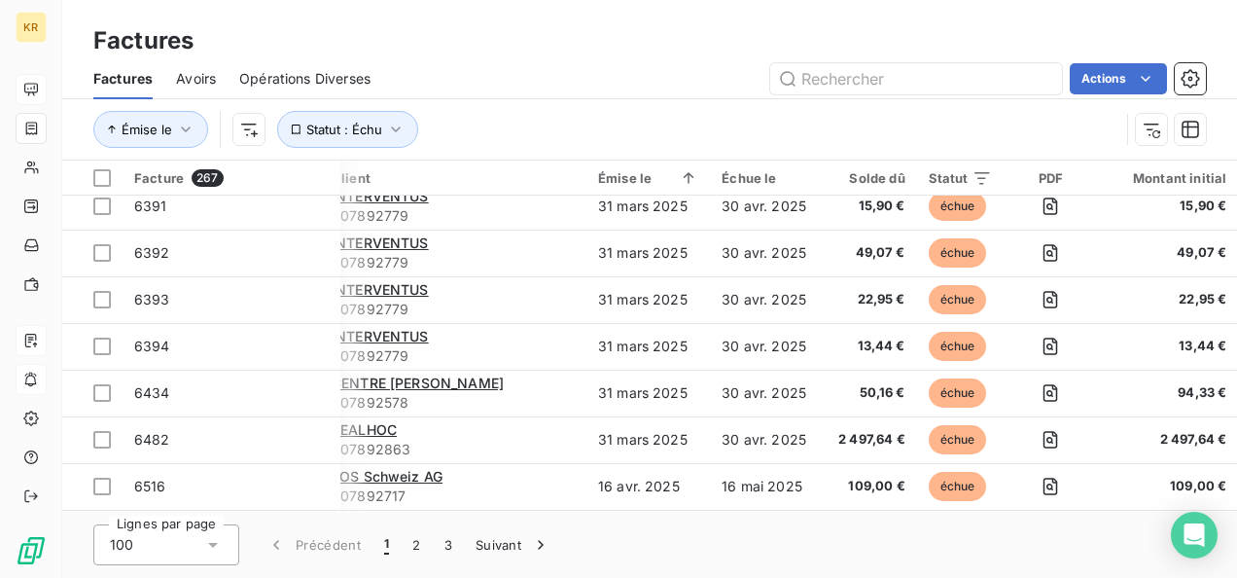
scroll to position [872, 20]
